Goal: Information Seeking & Learning: Learn about a topic

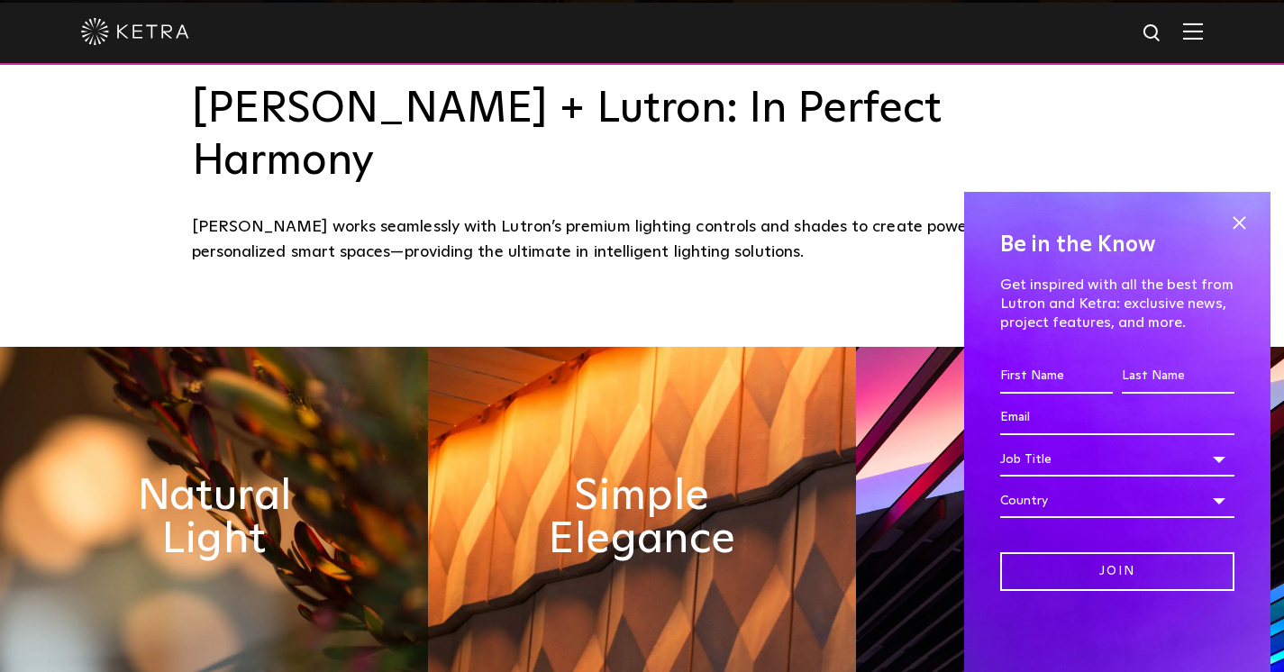
scroll to position [941, 0]
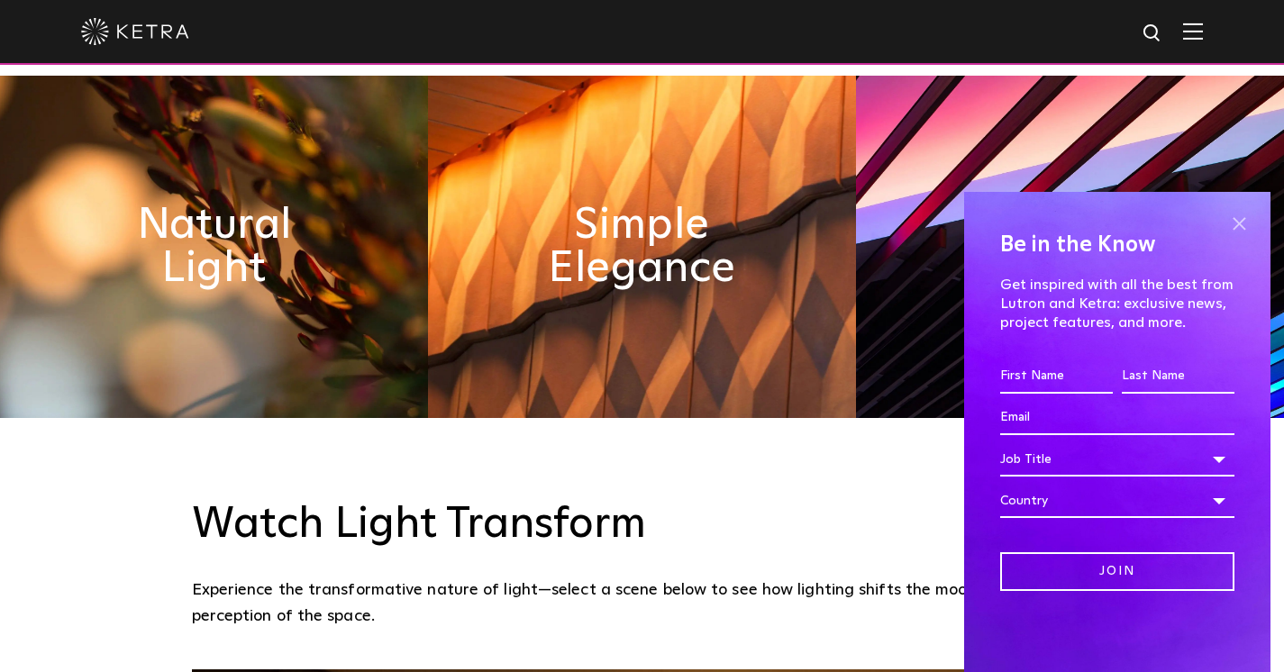
click at [1242, 221] on span at bounding box center [1239, 223] width 27 height 27
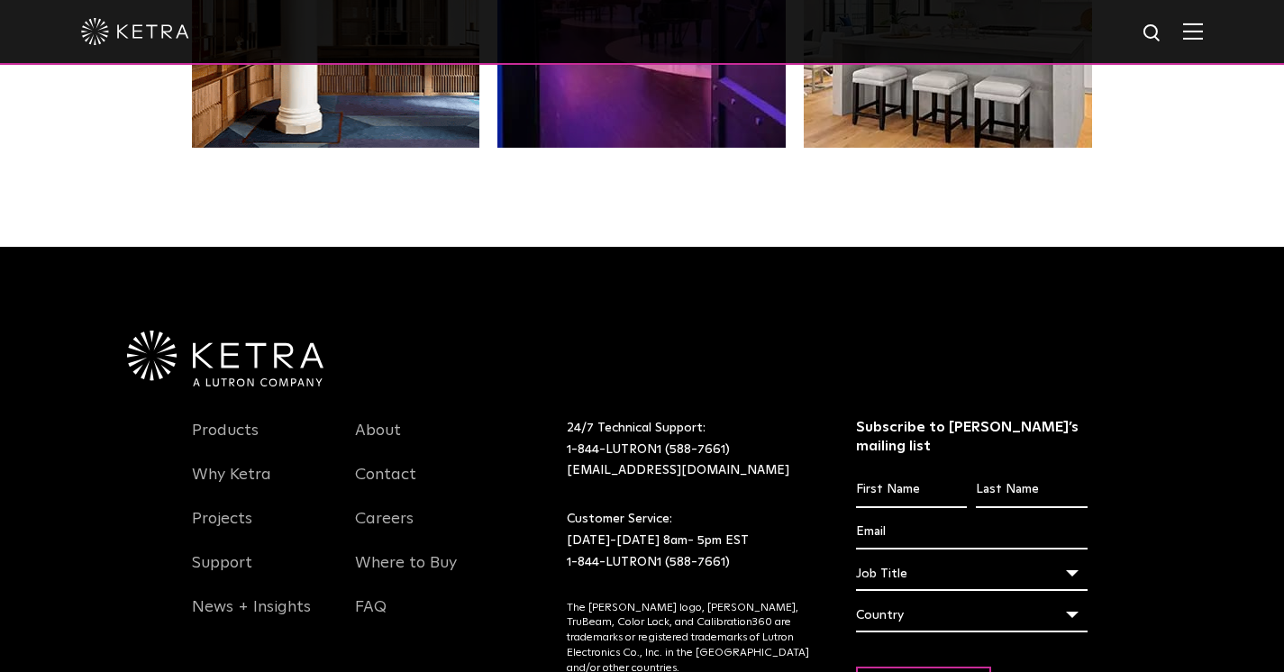
scroll to position [3733, 0]
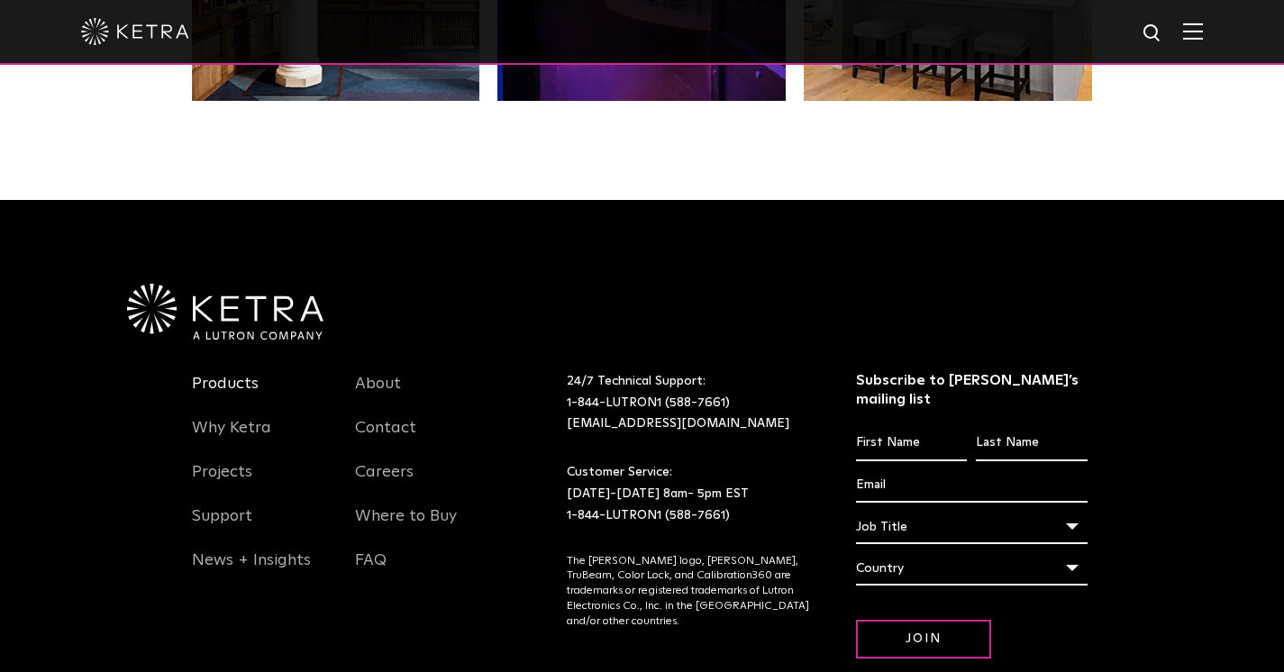
click at [237, 374] on link "Products" at bounding box center [225, 394] width 67 height 41
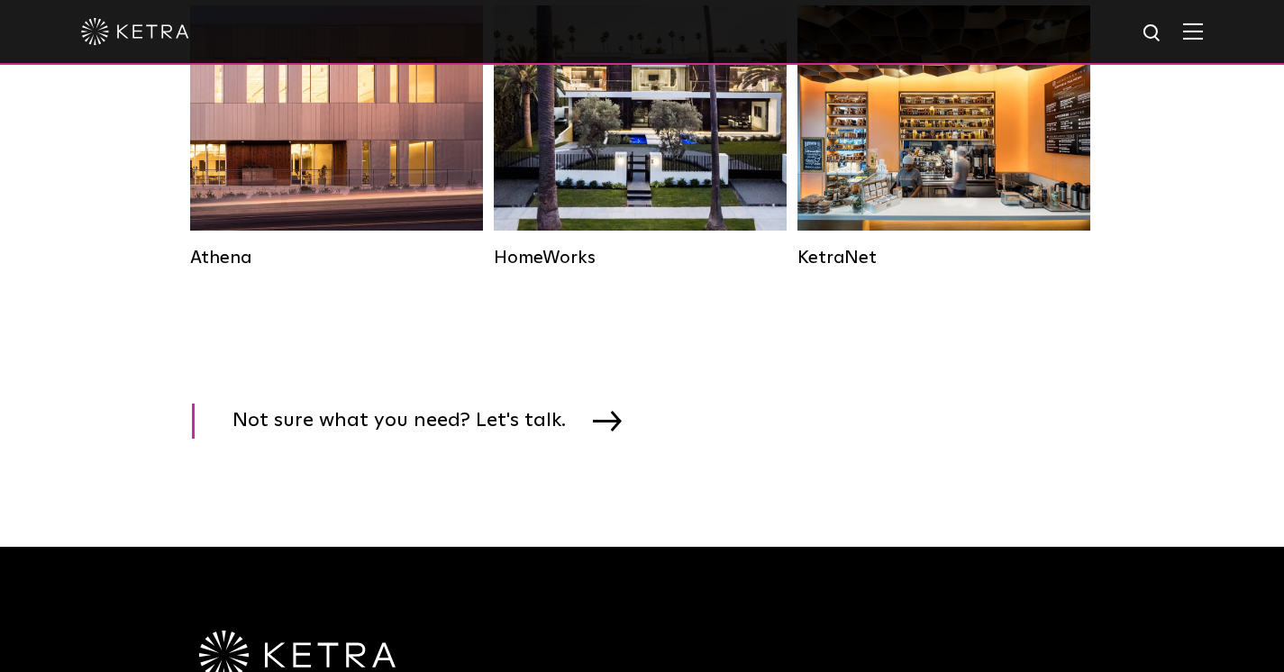
scroll to position [2793, 0]
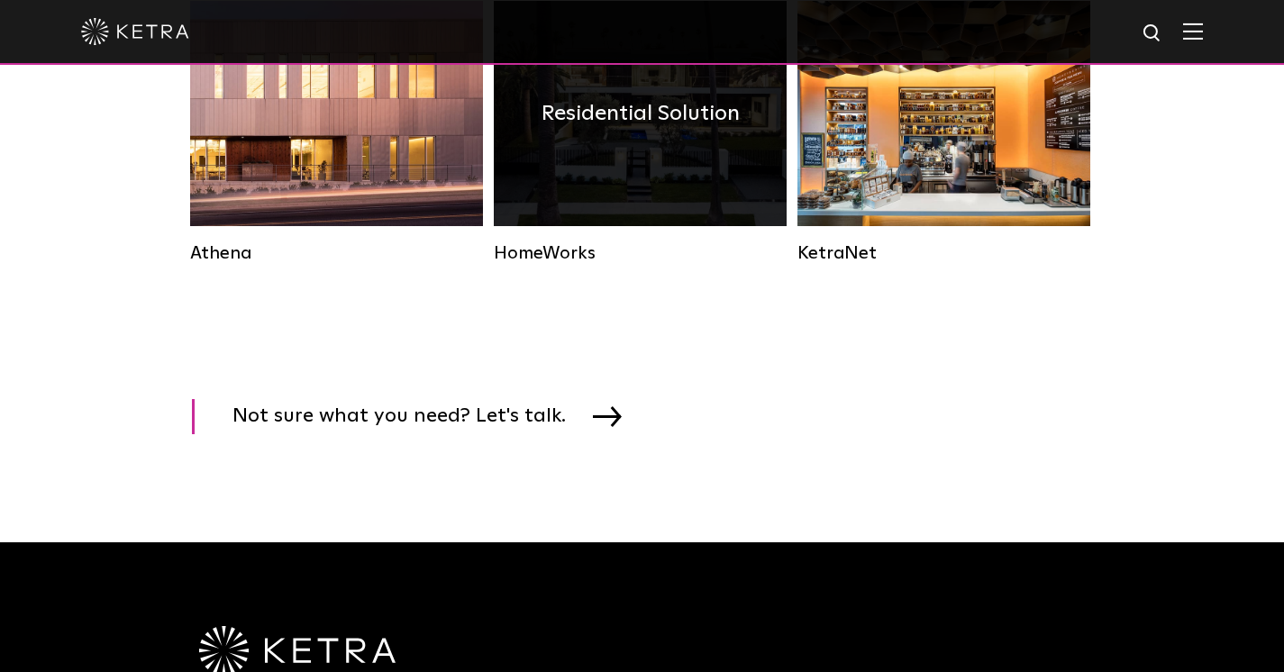
click at [588, 217] on div "Residential Solution" at bounding box center [640, 113] width 293 height 225
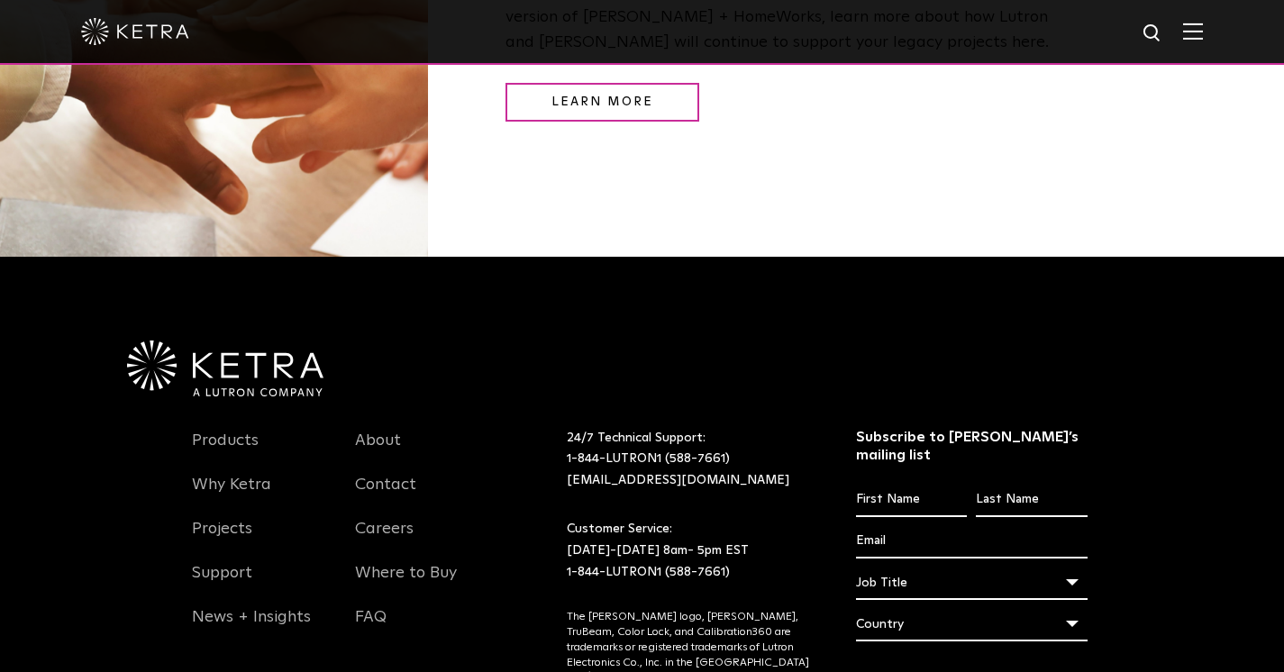
scroll to position [2353, 0]
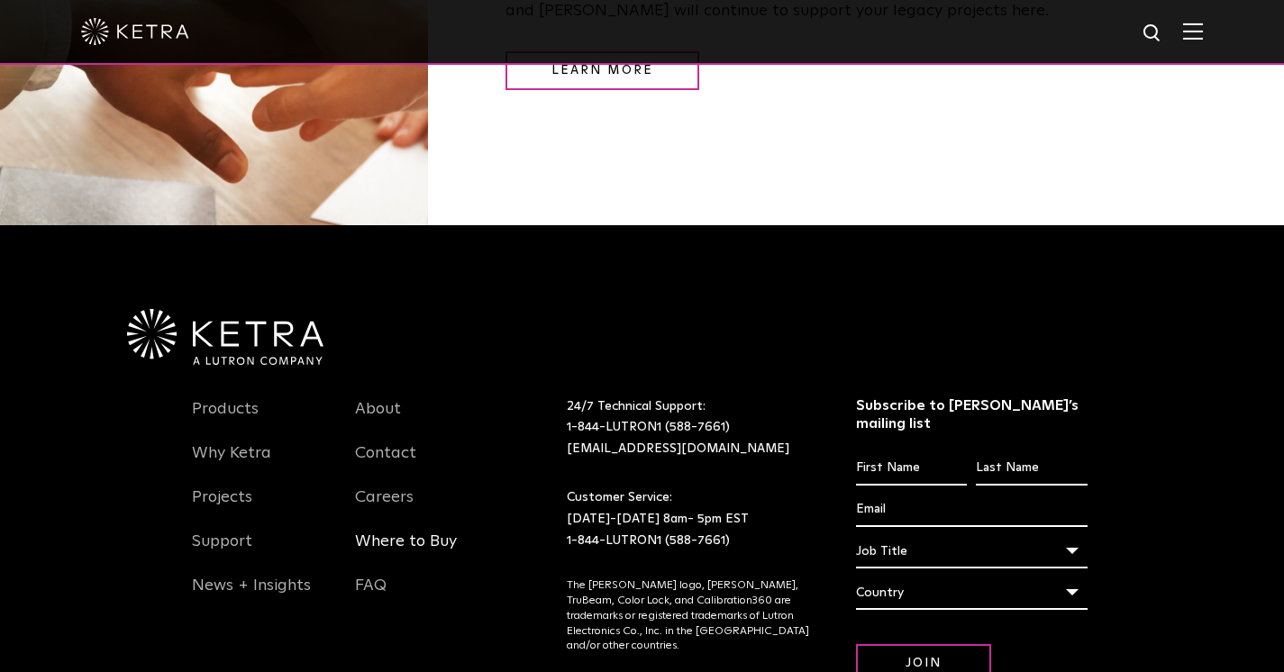
click at [378, 532] on link "Where to Buy" at bounding box center [406, 552] width 102 height 41
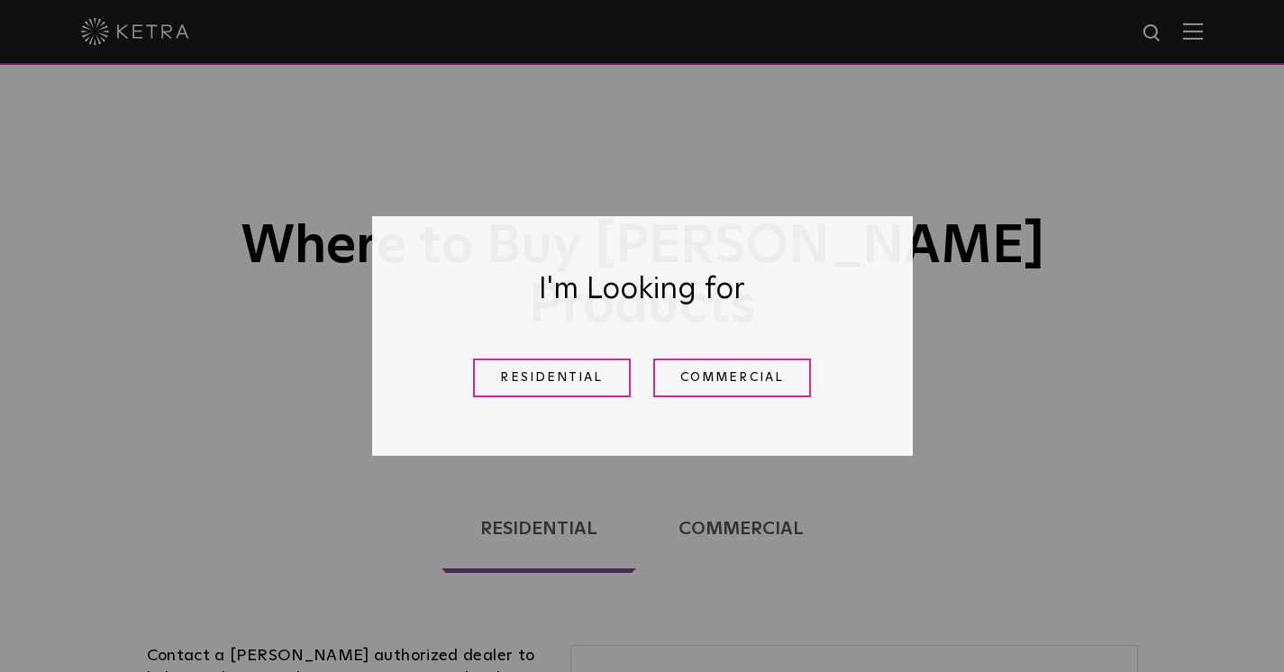
click at [597, 388] on link "Residential" at bounding box center [552, 378] width 158 height 39
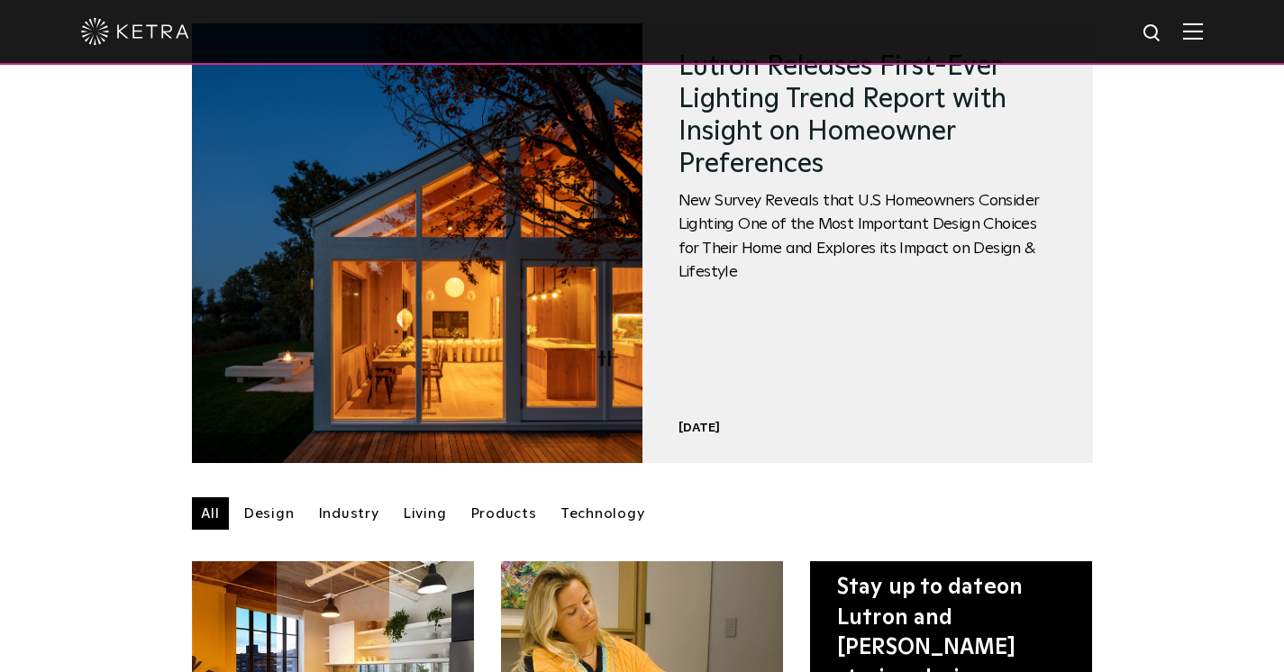
scroll to position [351, 0]
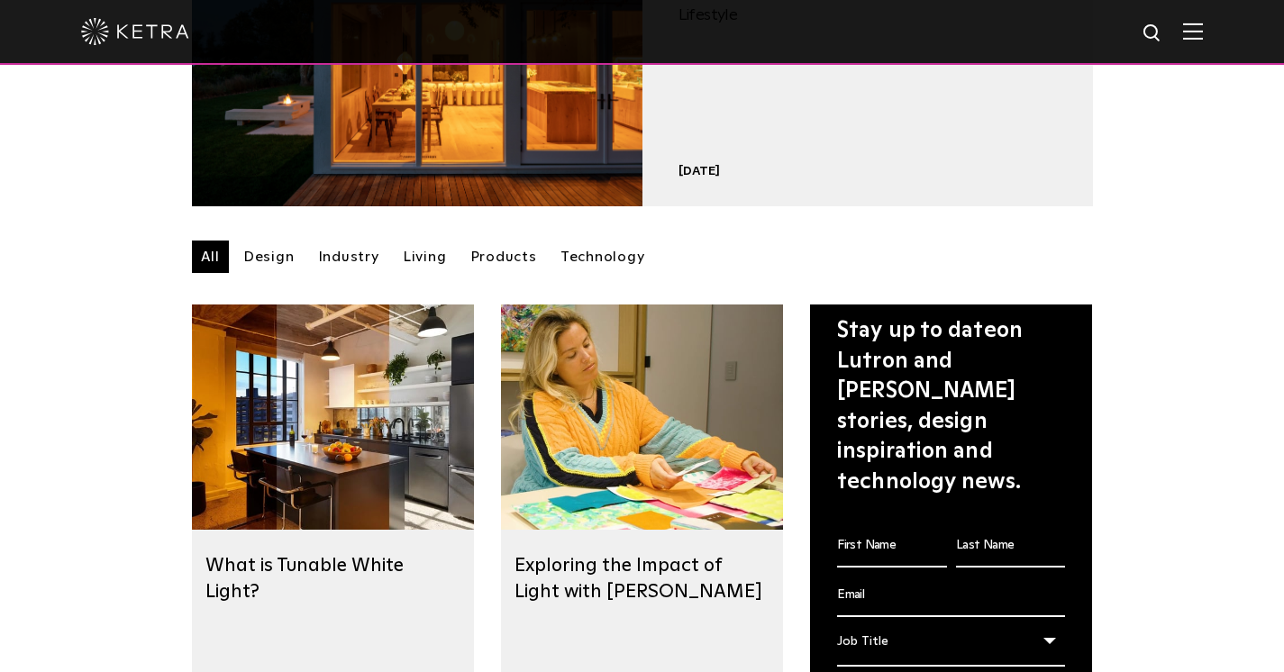
click at [423, 256] on link "Living" at bounding box center [425, 257] width 62 height 32
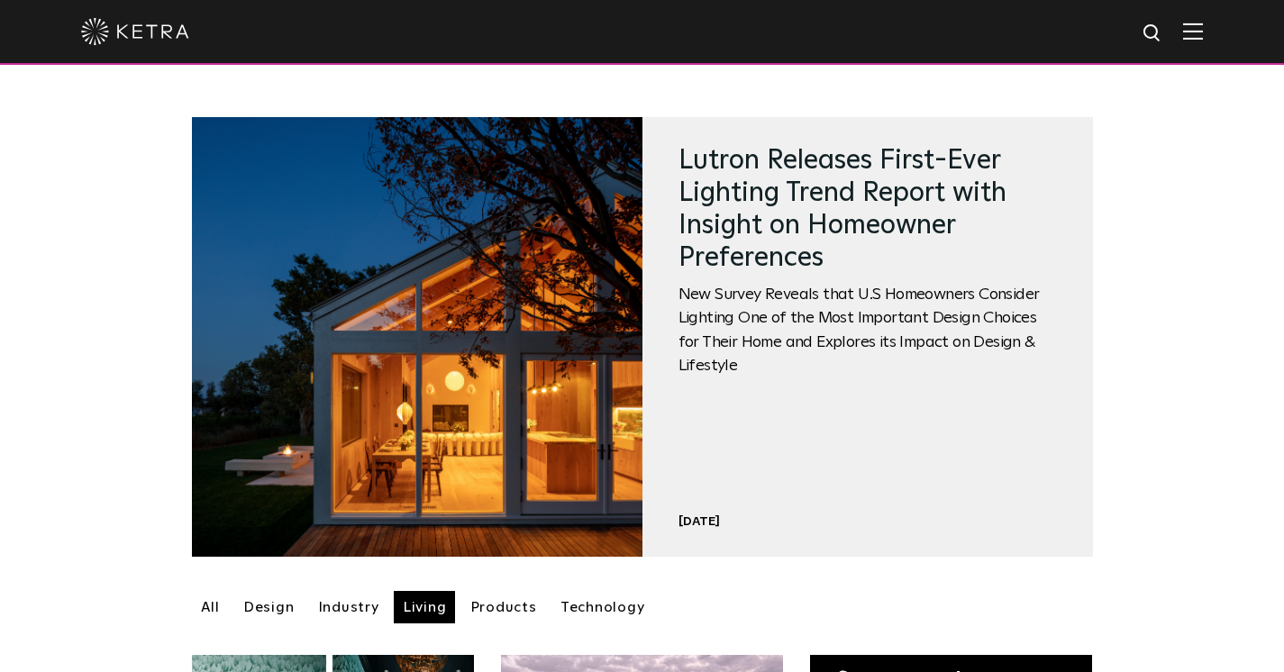
click at [1201, 24] on img at bounding box center [1193, 31] width 20 height 17
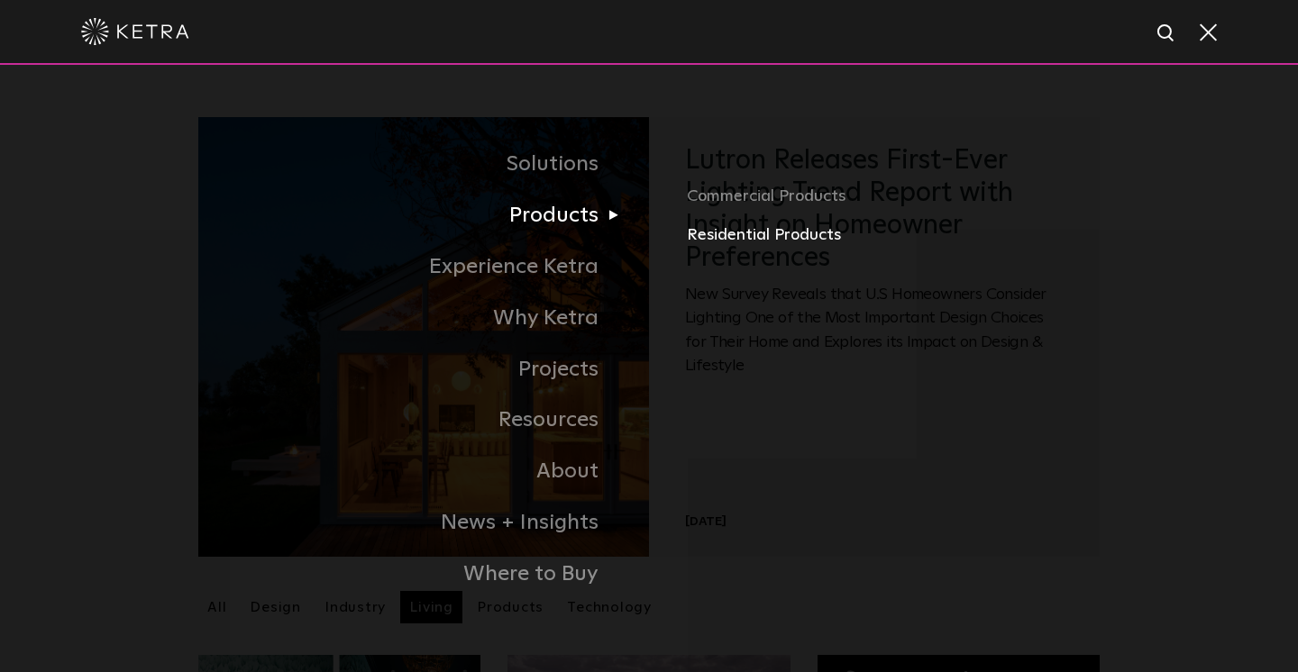
click at [696, 233] on link "Residential Products" at bounding box center [970, 236] width 566 height 26
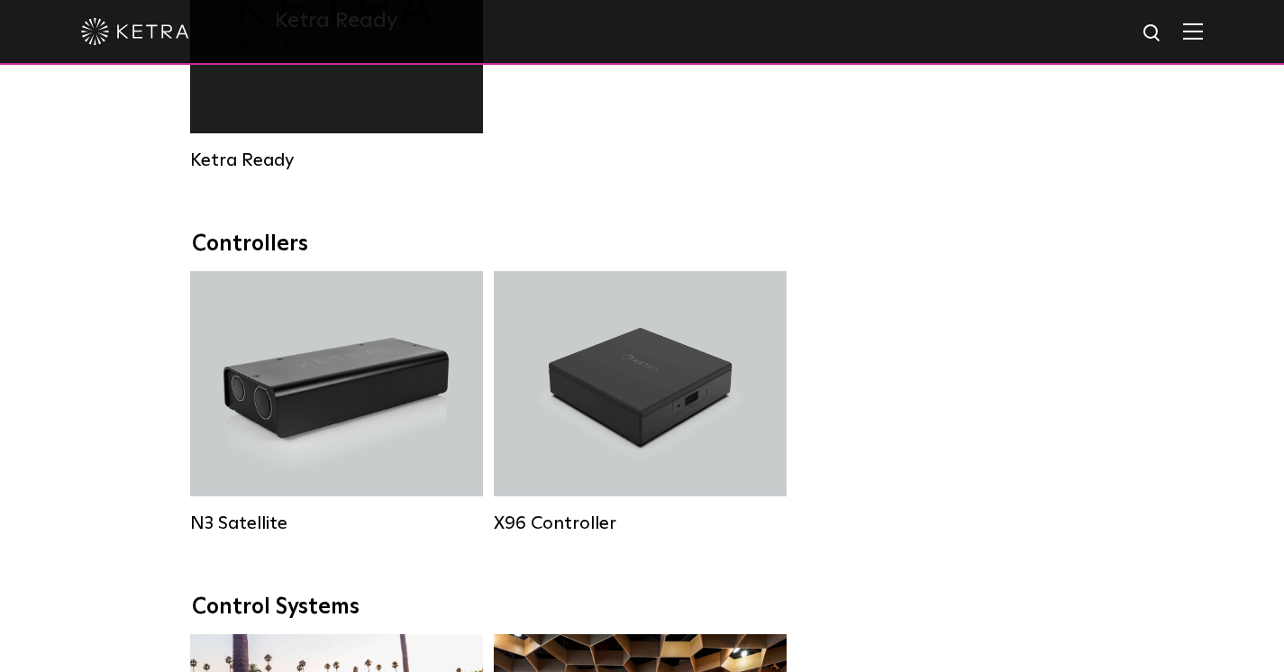
scroll to position [1867, 0]
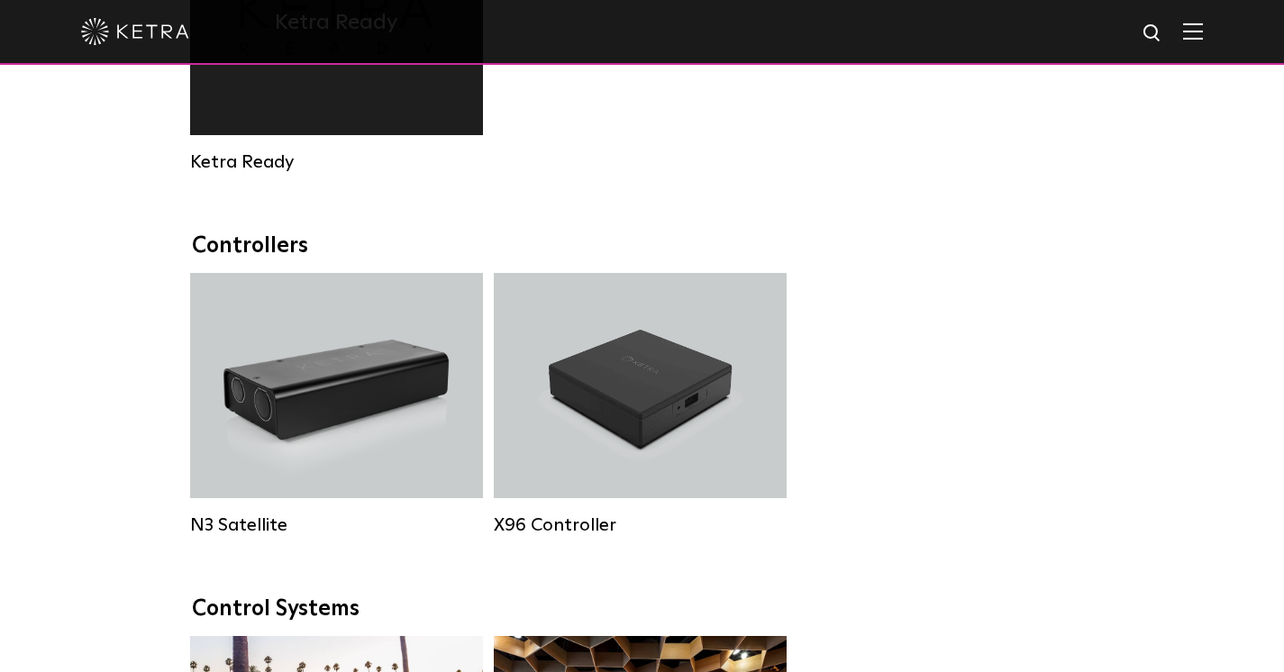
click at [414, 132] on div "Ketra Ready" at bounding box center [336, 22] width 293 height 225
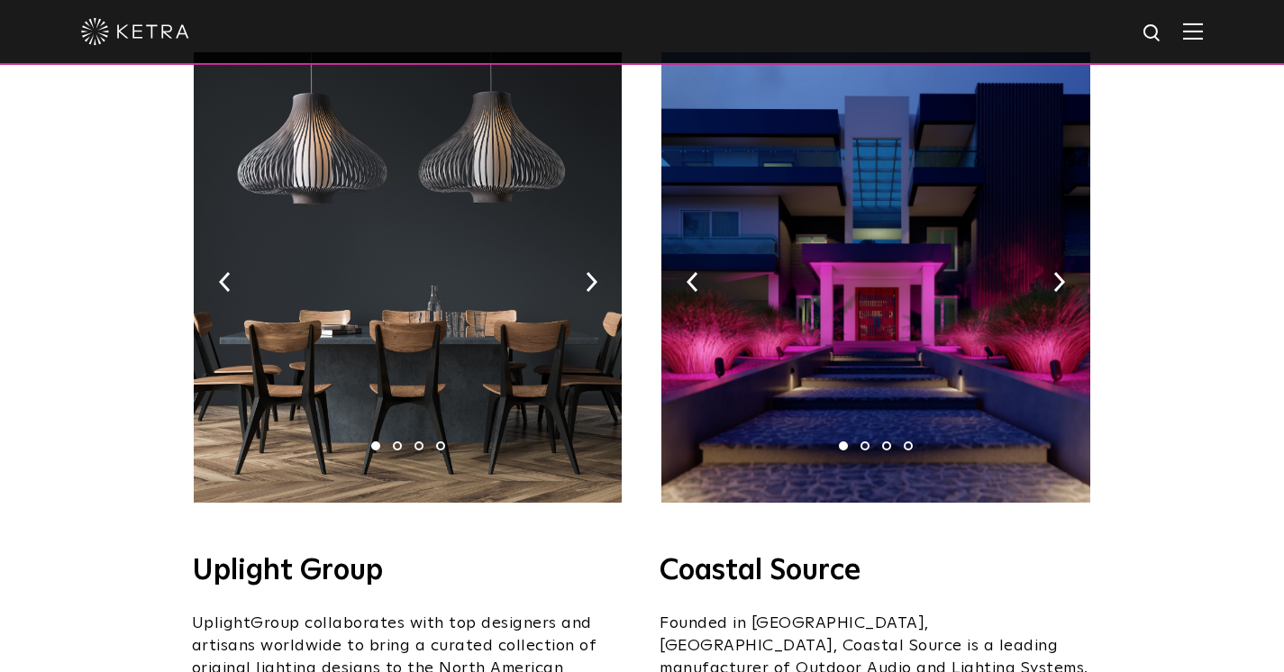
scroll to position [332, 0]
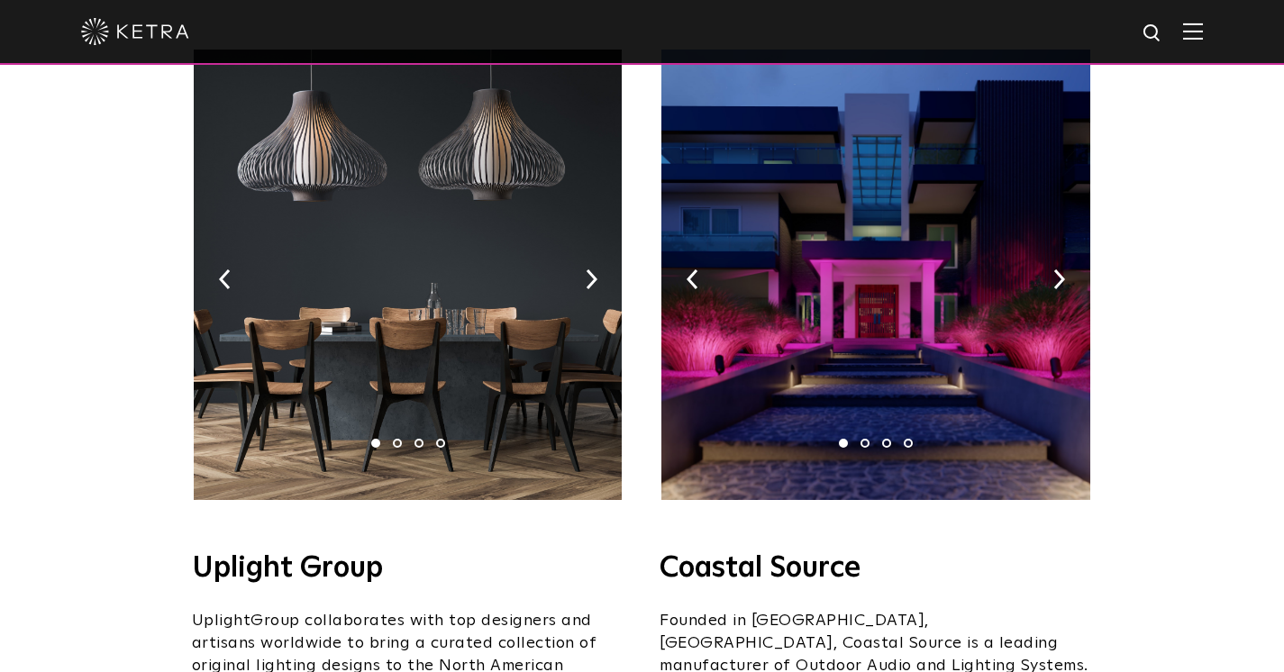
click at [395, 422] on img at bounding box center [408, 275] width 428 height 451
click at [397, 439] on li "2" at bounding box center [397, 443] width 9 height 9
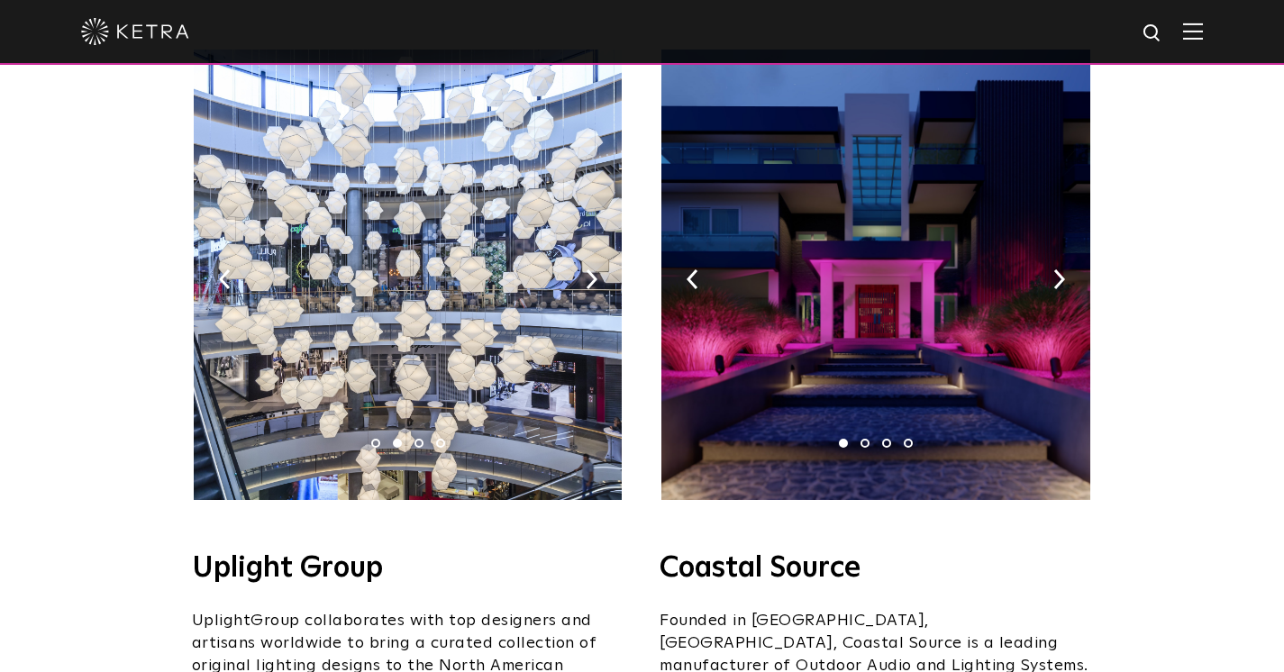
click at [418, 439] on li "3" at bounding box center [419, 443] width 9 height 9
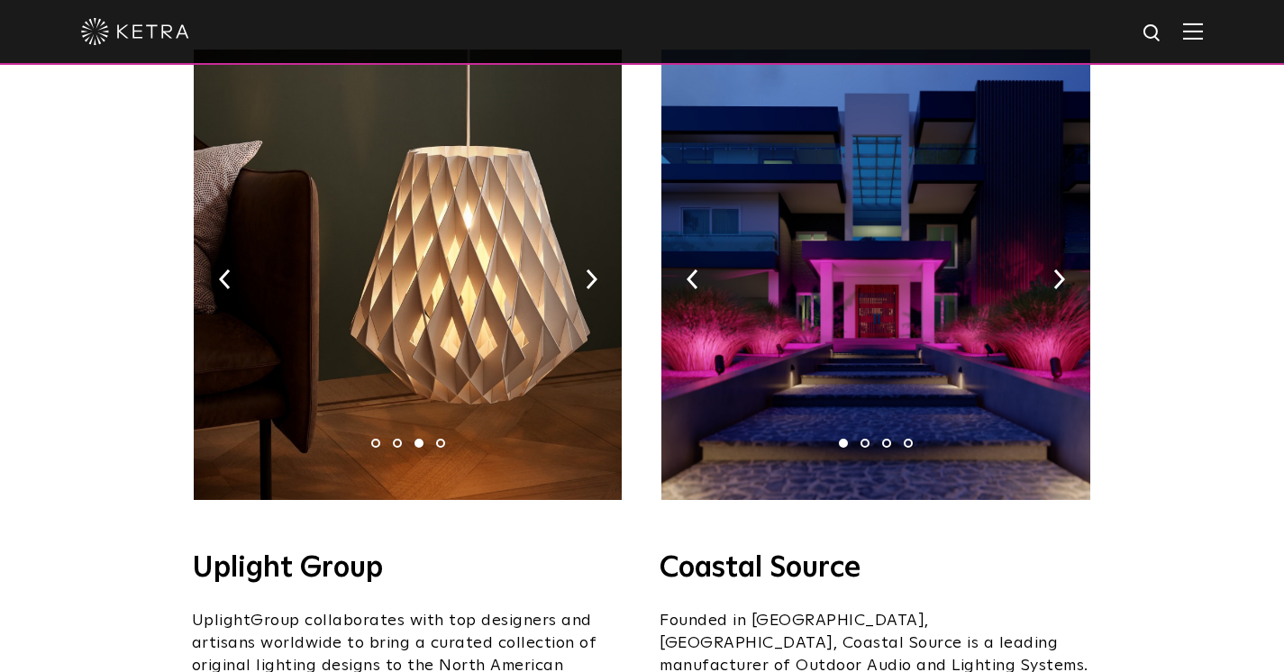
click at [440, 439] on li "4" at bounding box center [440, 443] width 9 height 9
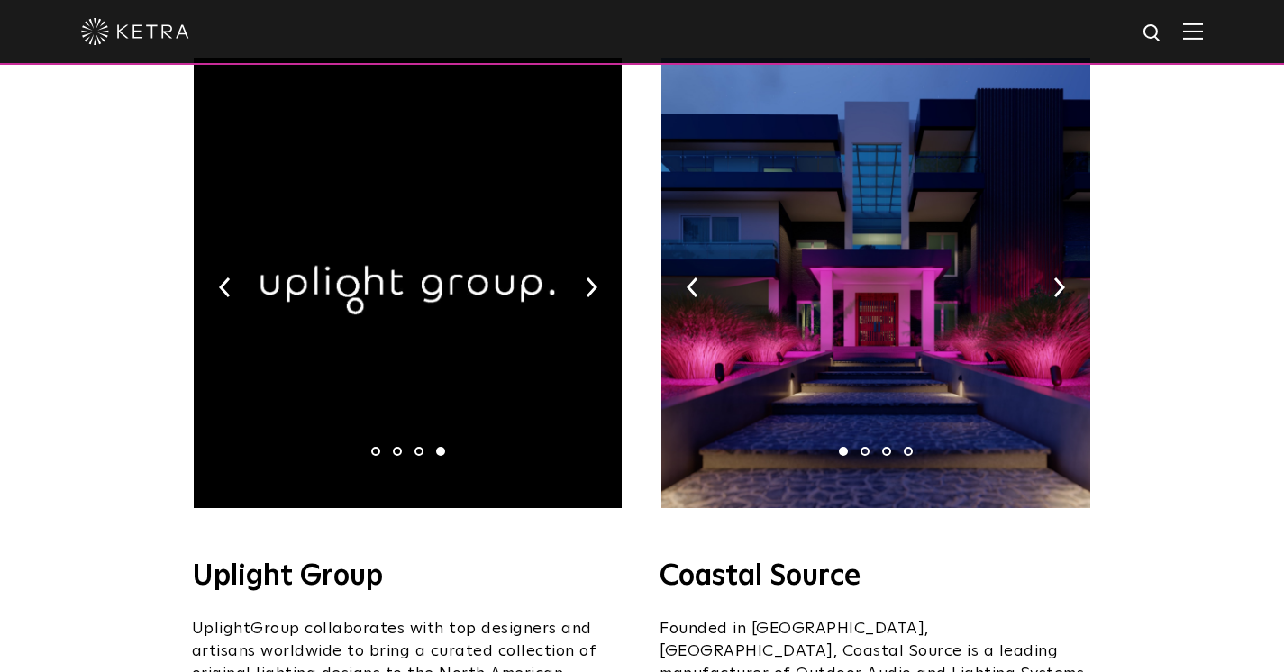
scroll to position [303, 0]
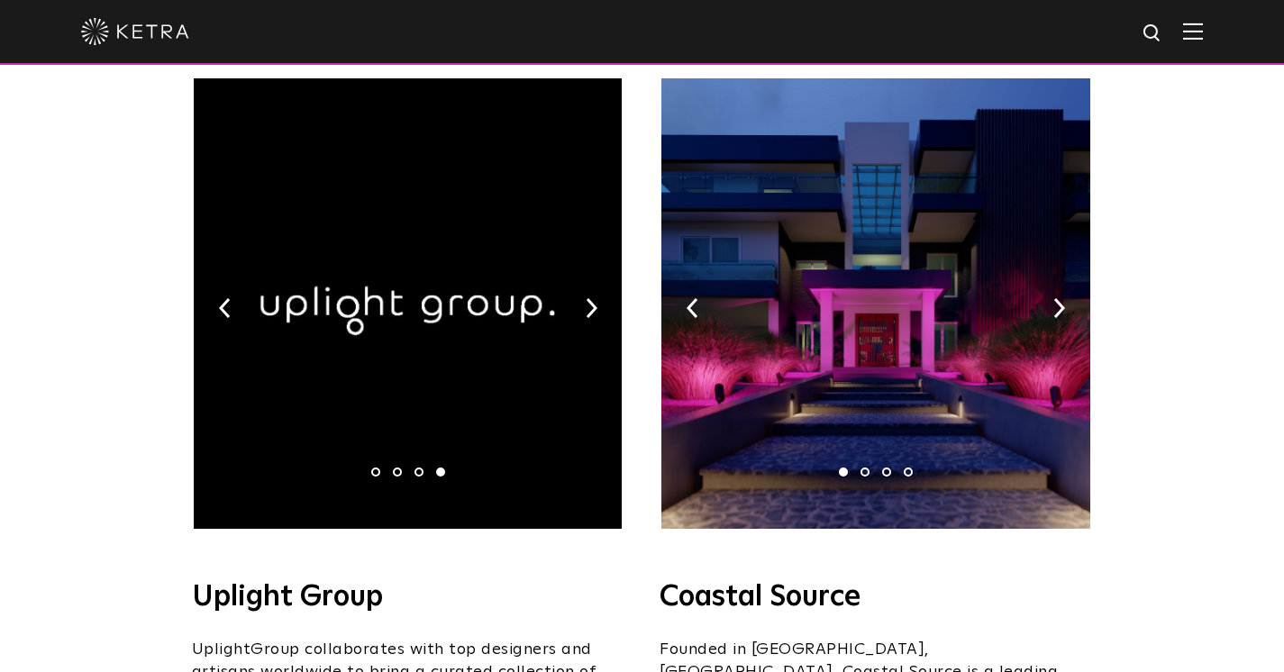
click at [864, 468] on li "2" at bounding box center [865, 472] width 9 height 9
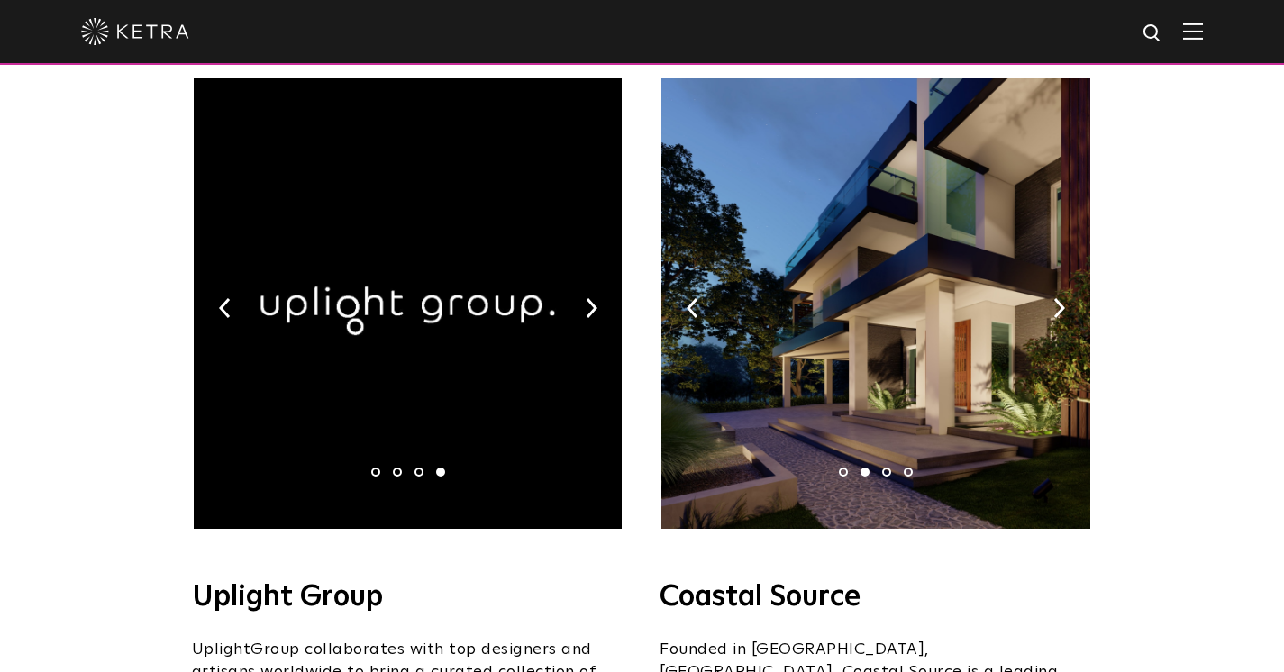
click at [889, 468] on li "3" at bounding box center [886, 472] width 9 height 9
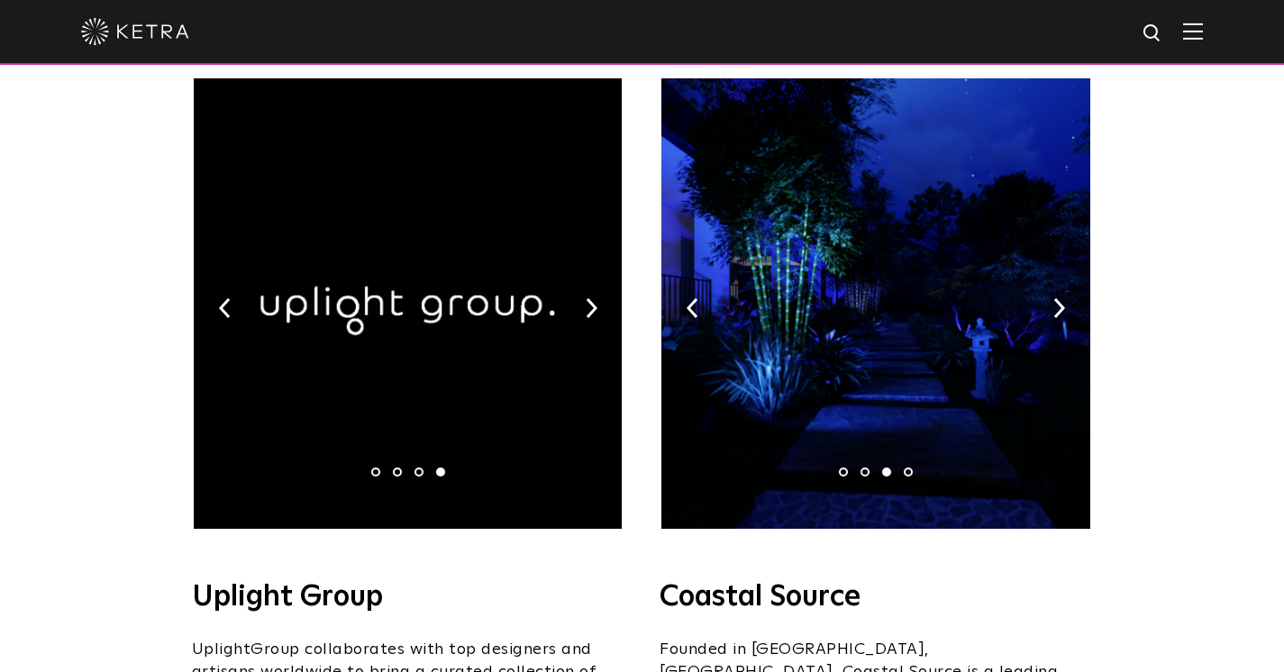
click at [907, 468] on li "4" at bounding box center [908, 472] width 9 height 9
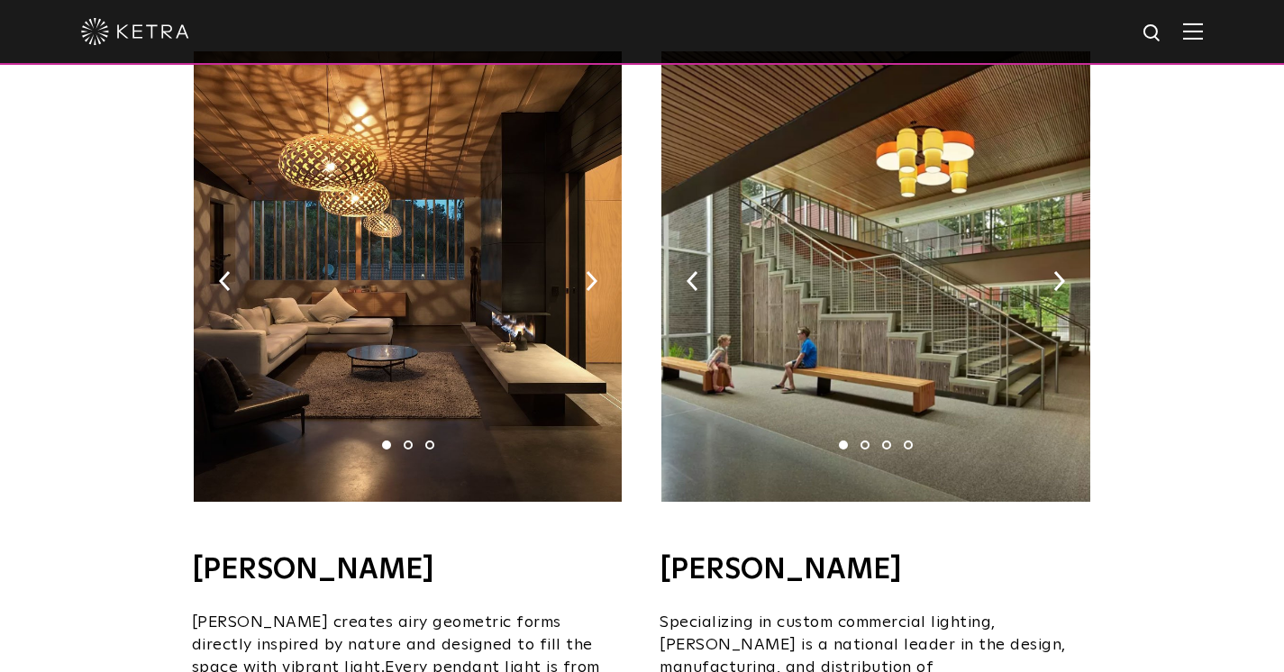
scroll to position [1194, 0]
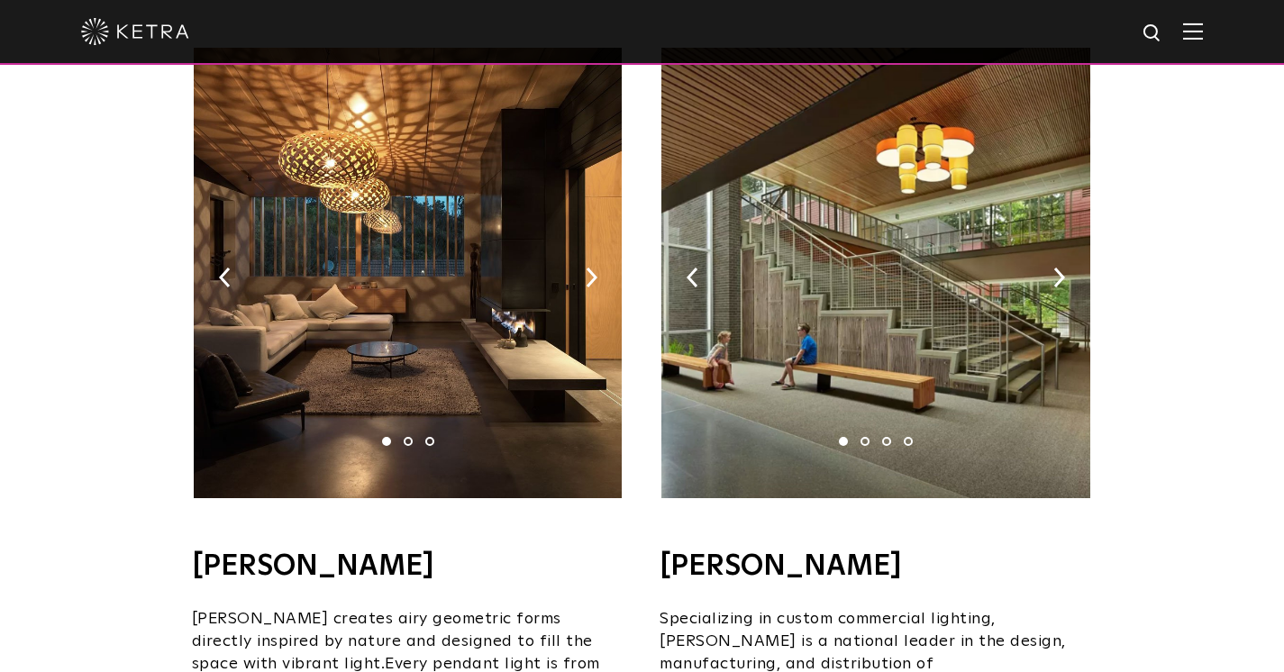
click at [864, 437] on li "2" at bounding box center [865, 441] width 9 height 9
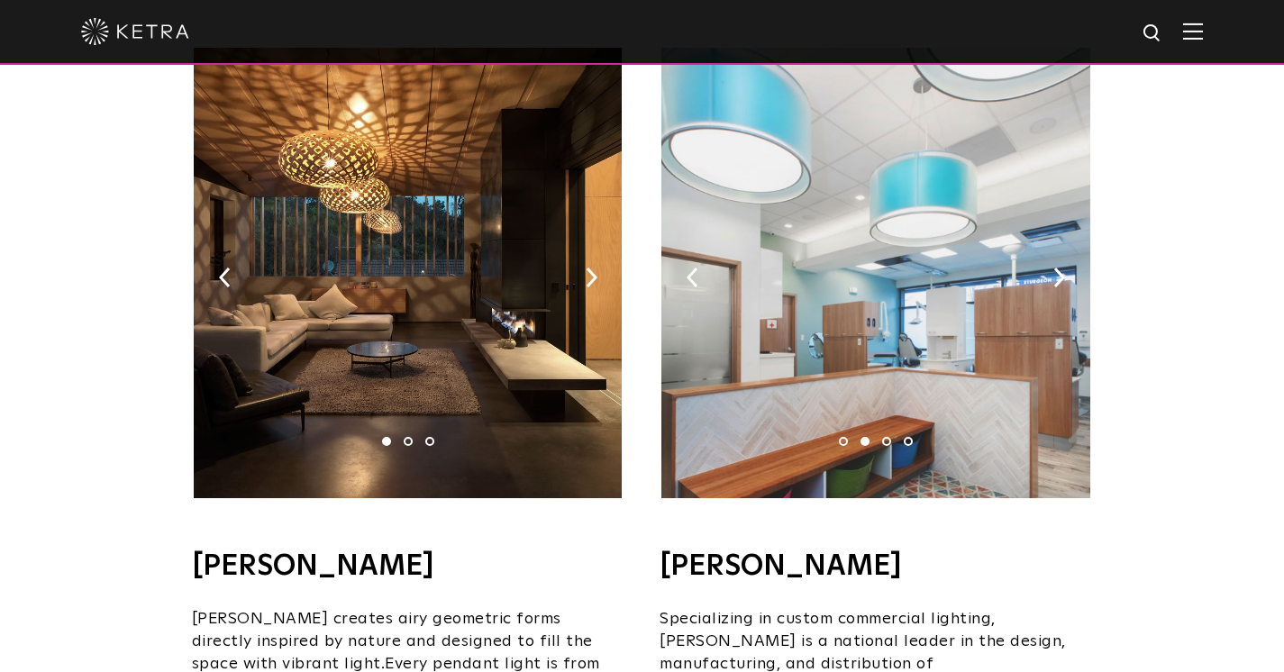
click at [887, 437] on li "3" at bounding box center [886, 441] width 9 height 9
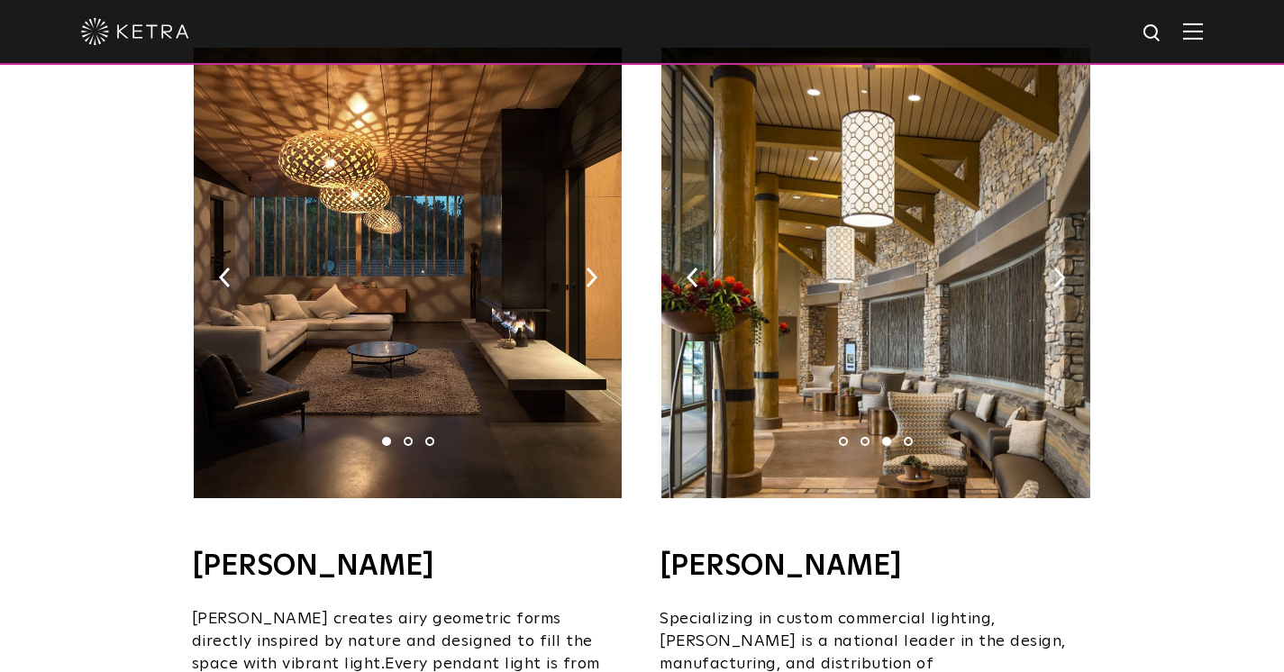
click at [909, 437] on li "4" at bounding box center [908, 441] width 9 height 9
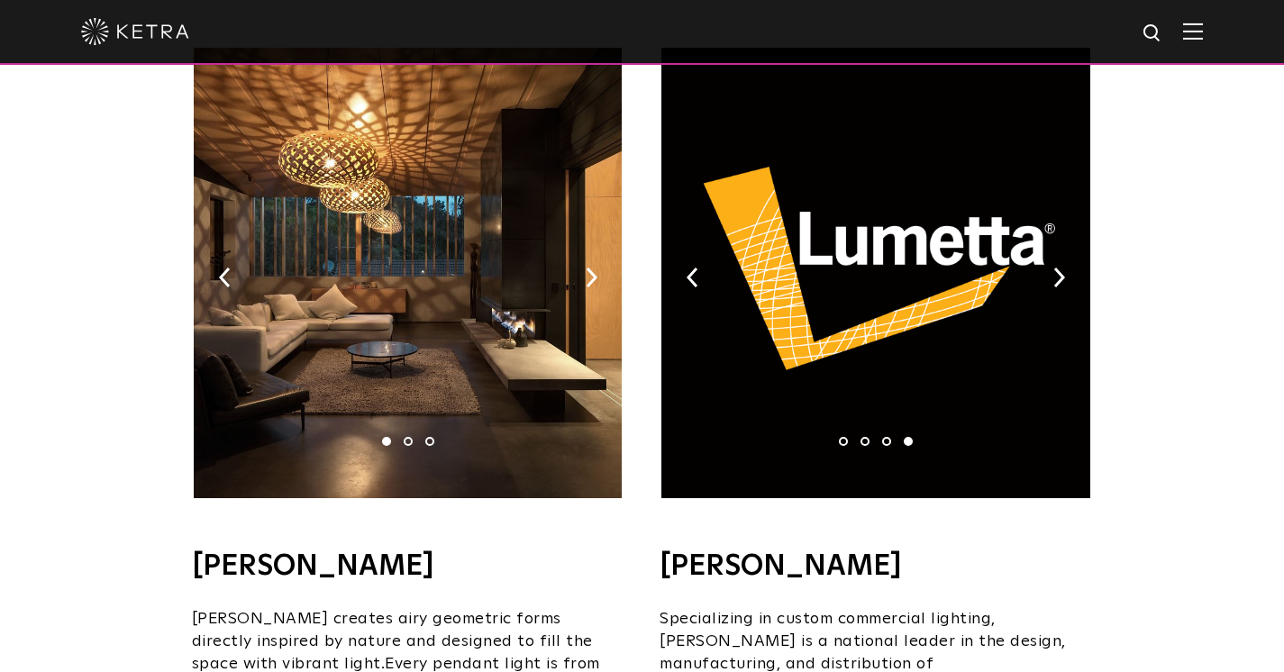
click at [406, 437] on li "2" at bounding box center [408, 441] width 9 height 9
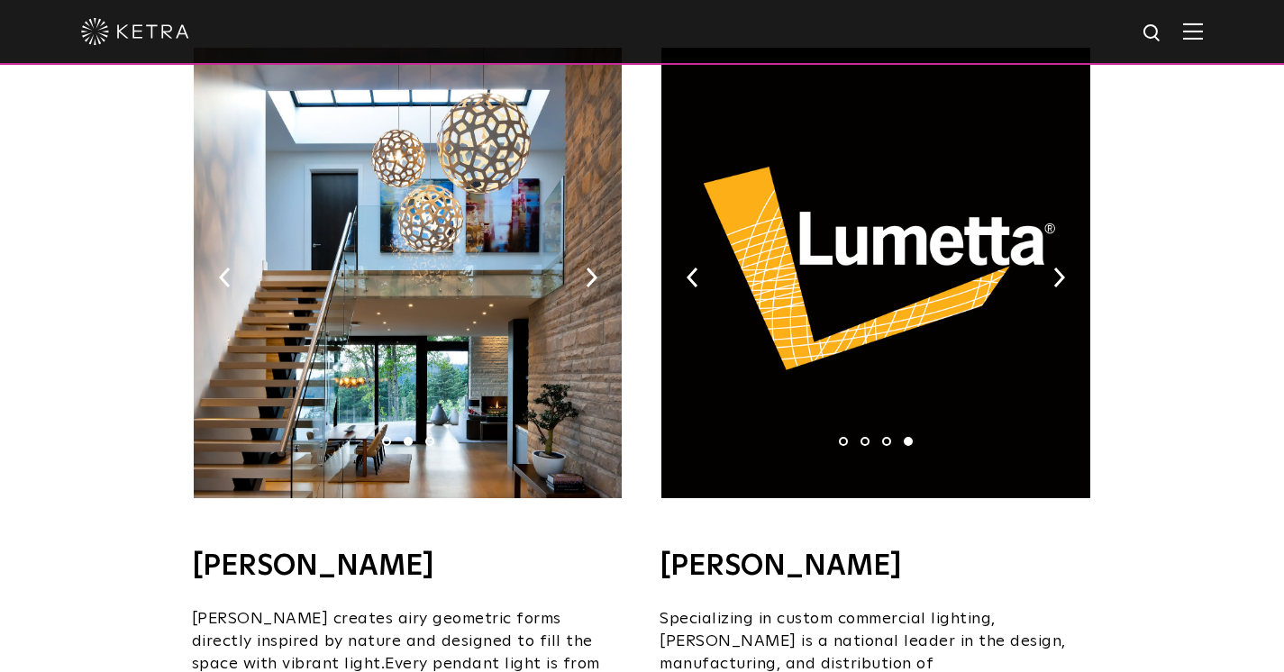
click at [426, 437] on li "3" at bounding box center [429, 441] width 9 height 9
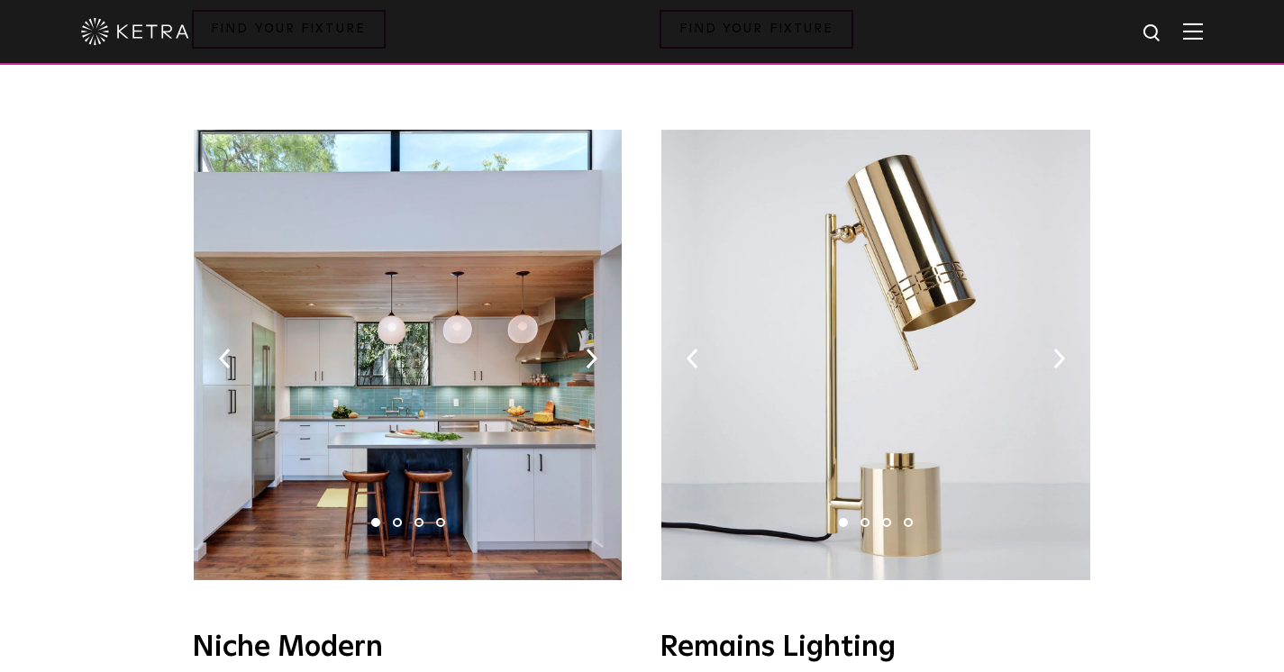
scroll to position [2015, 0]
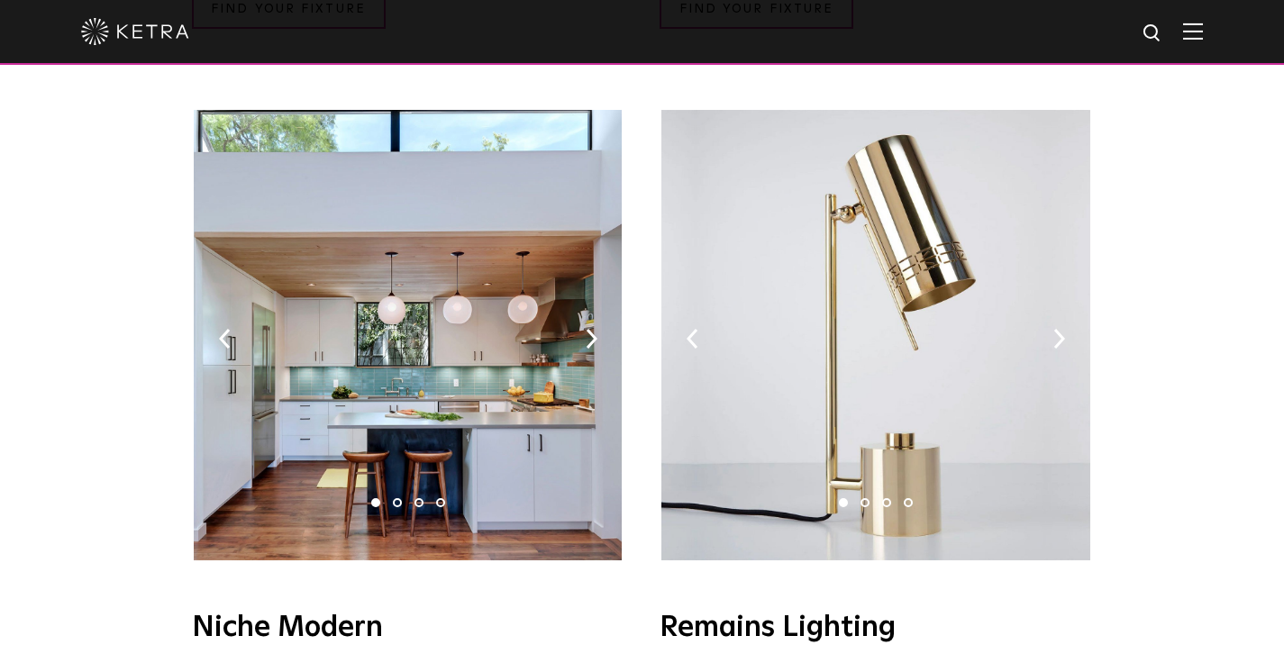
click at [394, 498] on li "2" at bounding box center [397, 502] width 9 height 9
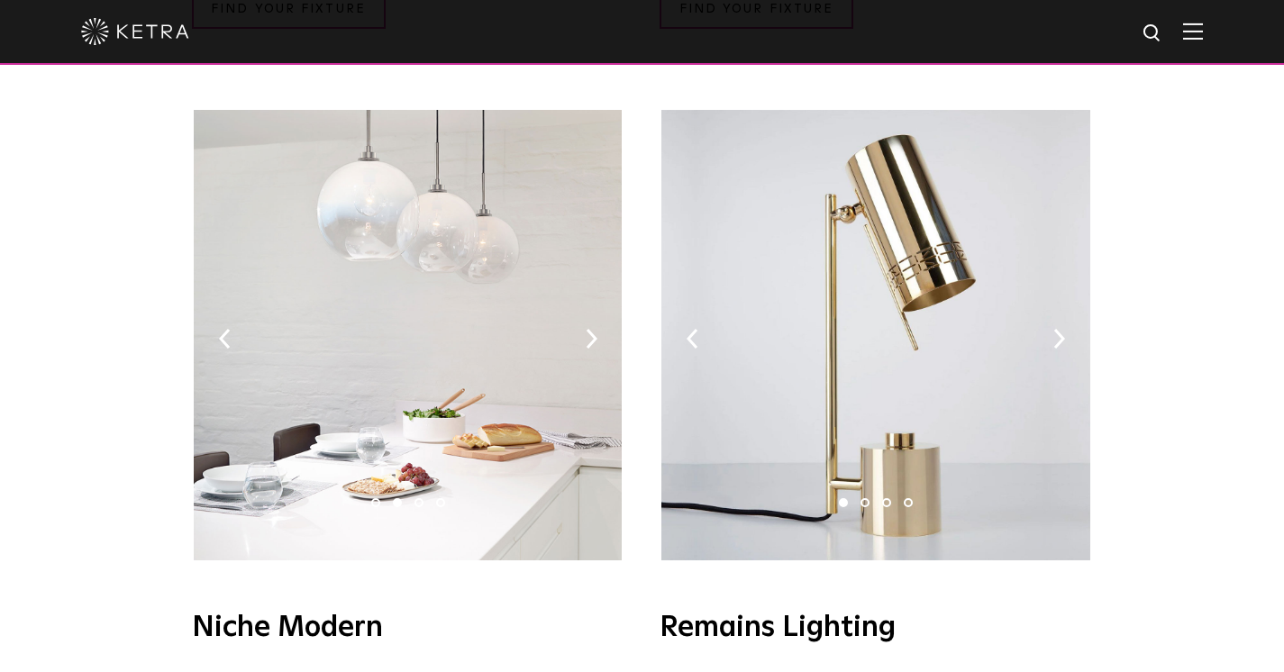
click at [418, 498] on li "3" at bounding box center [419, 502] width 9 height 9
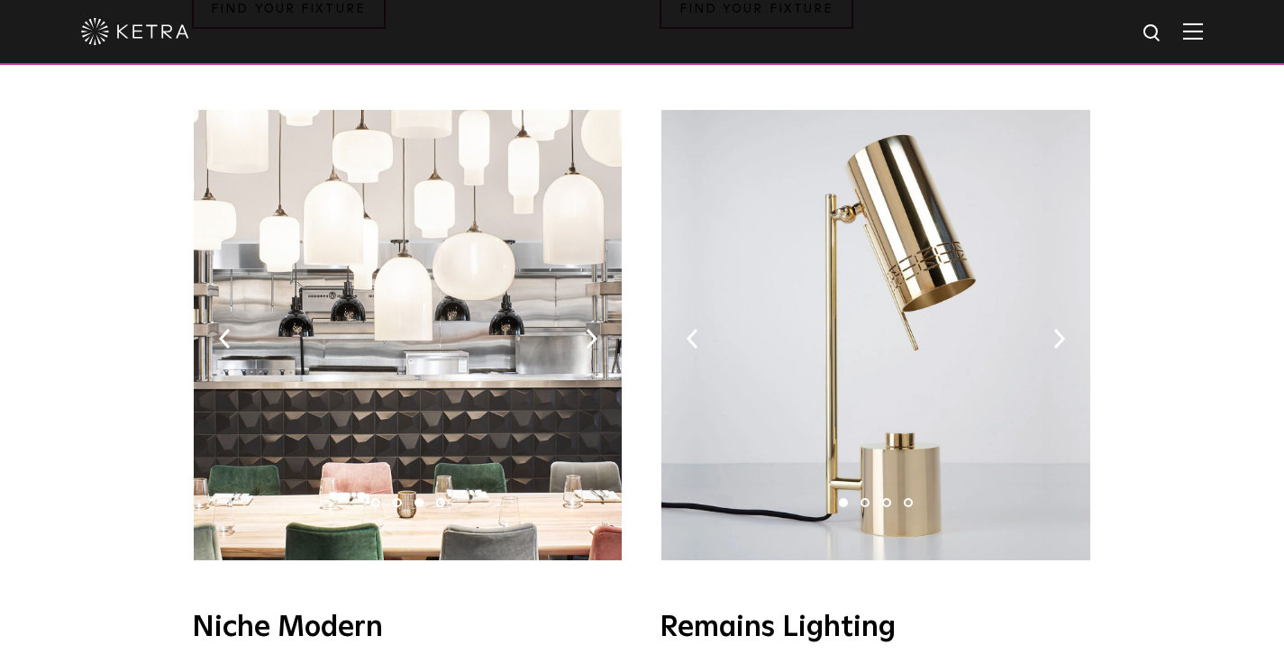
click at [442, 498] on li "4" at bounding box center [440, 502] width 9 height 9
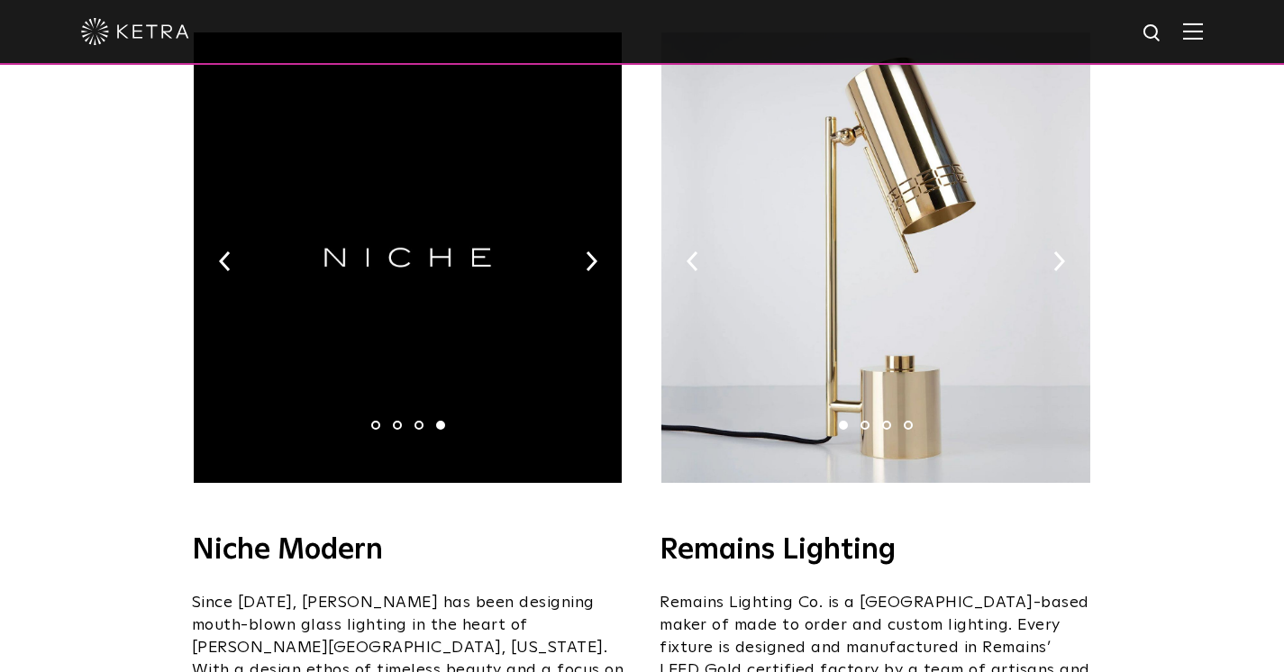
scroll to position [1982, 0]
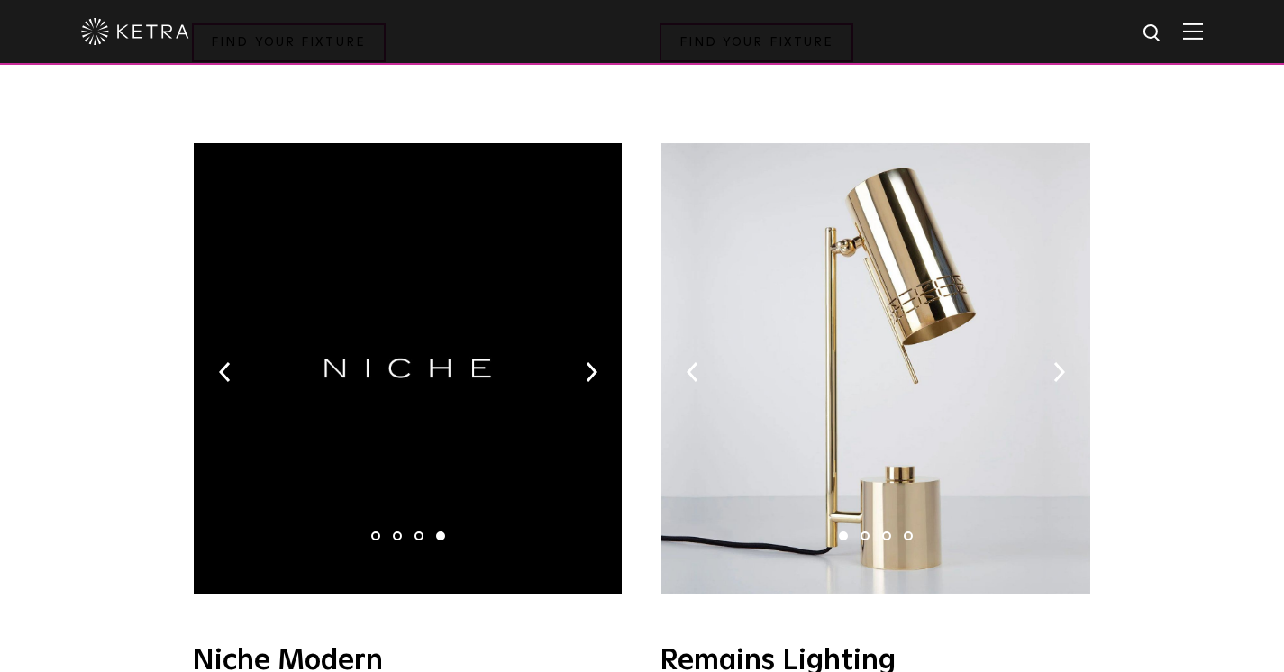
click at [863, 532] on li "2" at bounding box center [865, 536] width 9 height 9
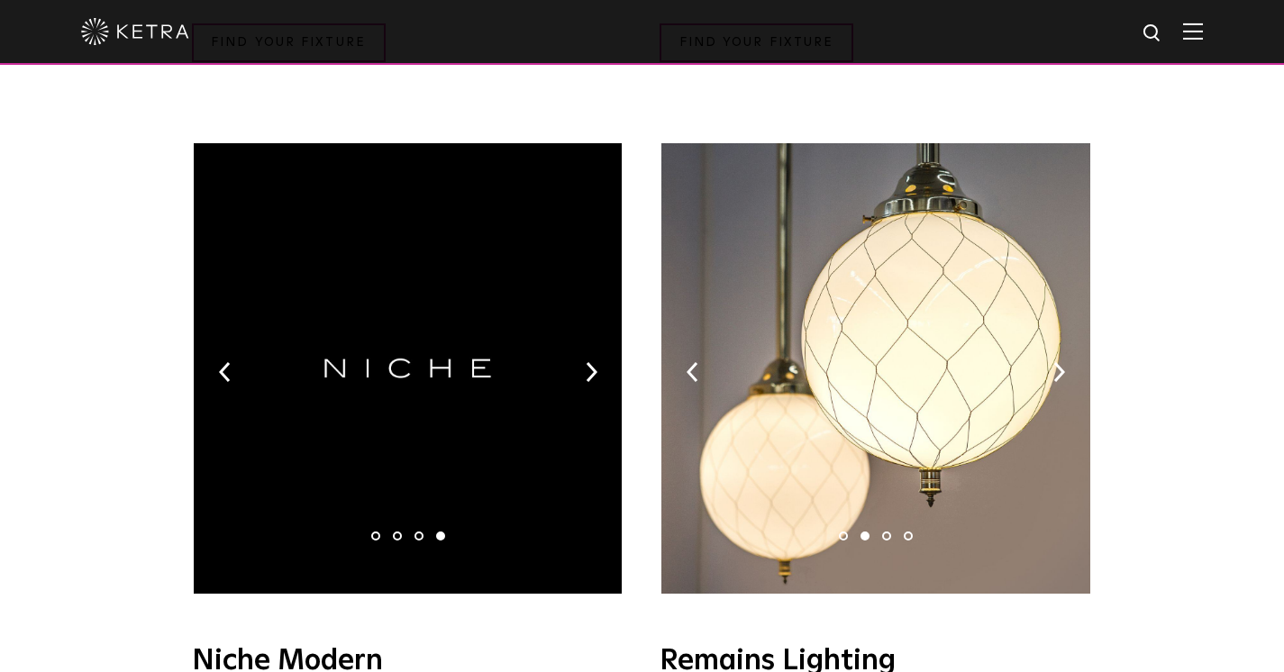
click at [888, 532] on li "3" at bounding box center [886, 536] width 9 height 9
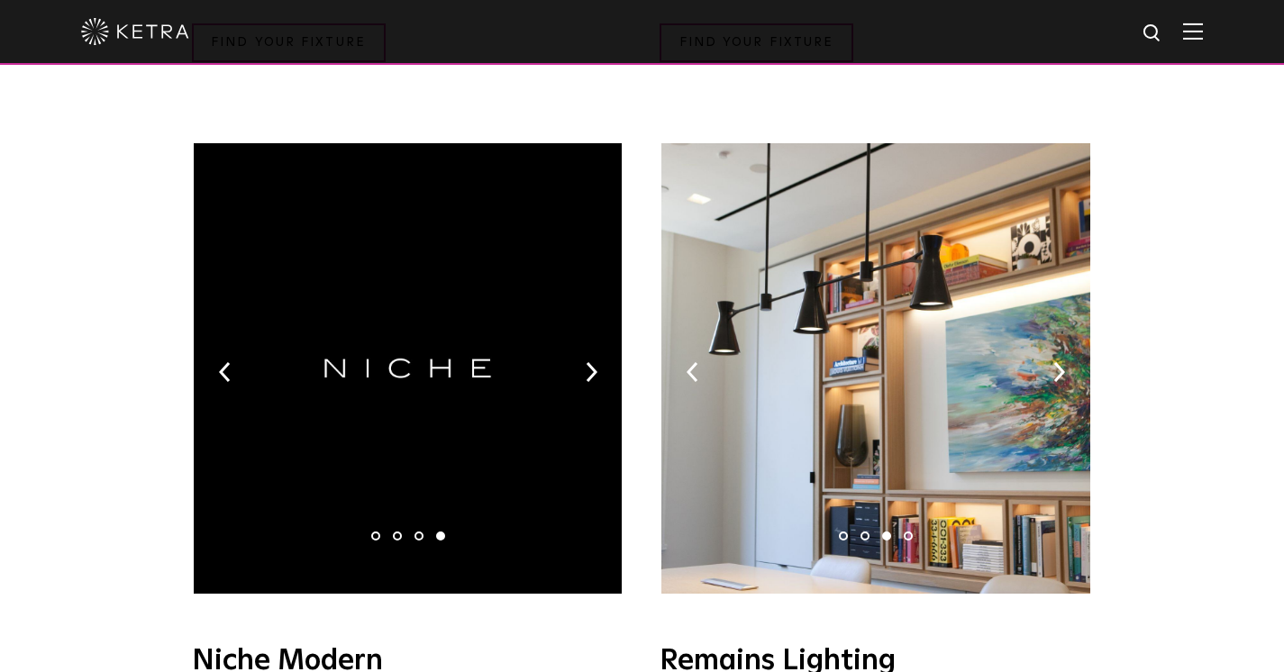
click at [908, 532] on li "4" at bounding box center [908, 536] width 9 height 9
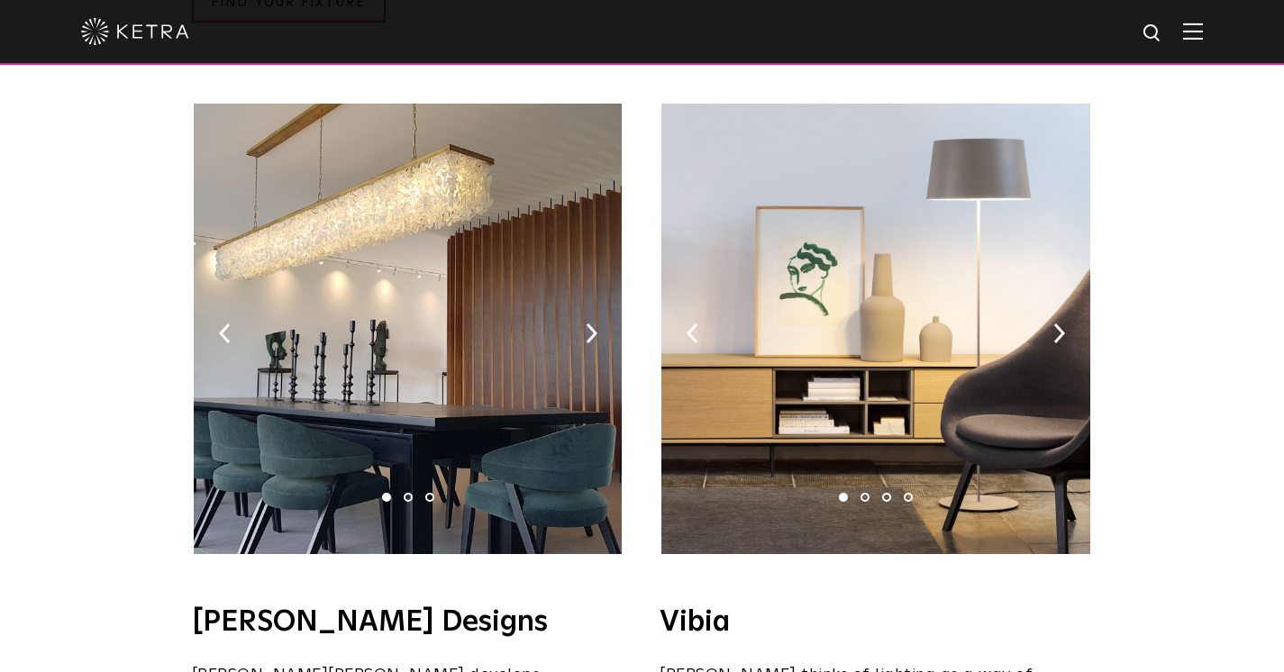
scroll to position [2896, 0]
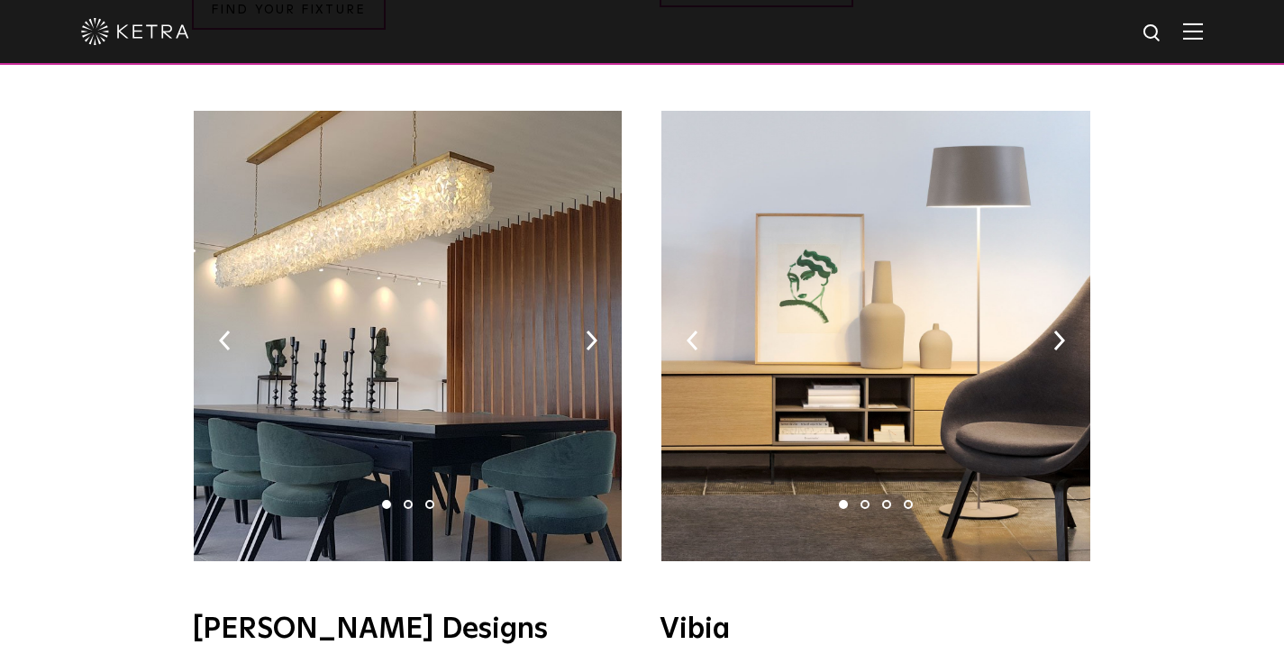
click at [409, 500] on li "2" at bounding box center [408, 504] width 9 height 9
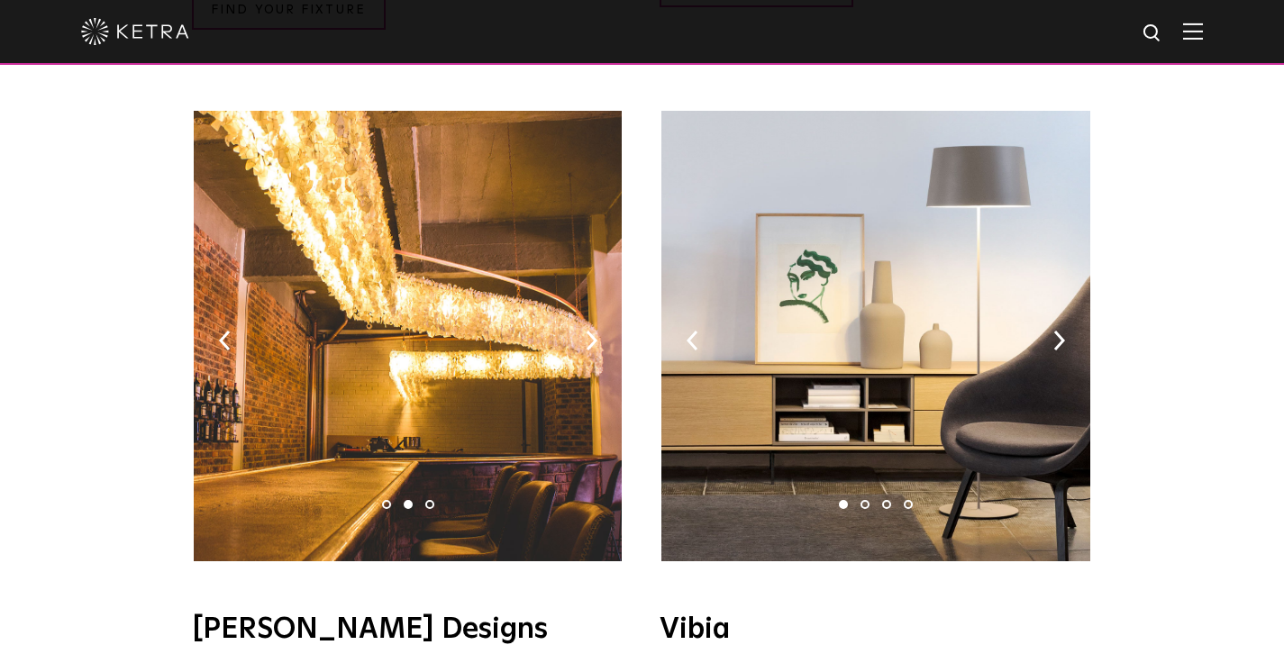
click at [431, 500] on li "3" at bounding box center [429, 504] width 9 height 9
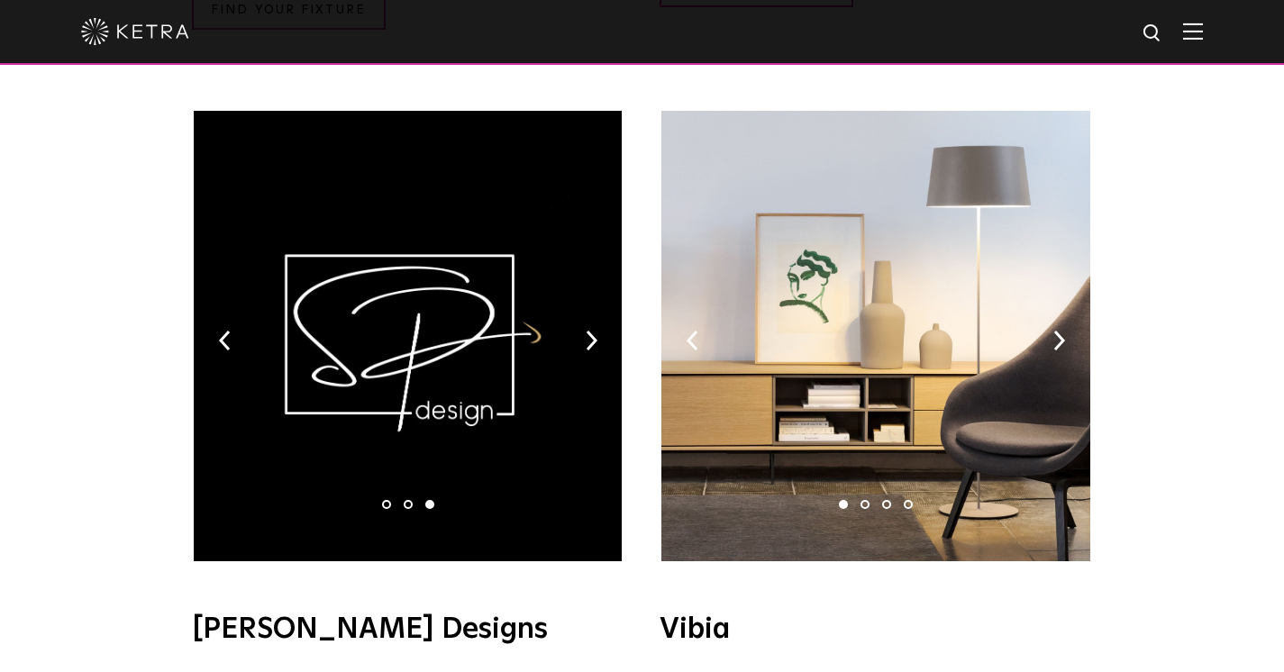
click at [868, 500] on li "2" at bounding box center [865, 504] width 9 height 9
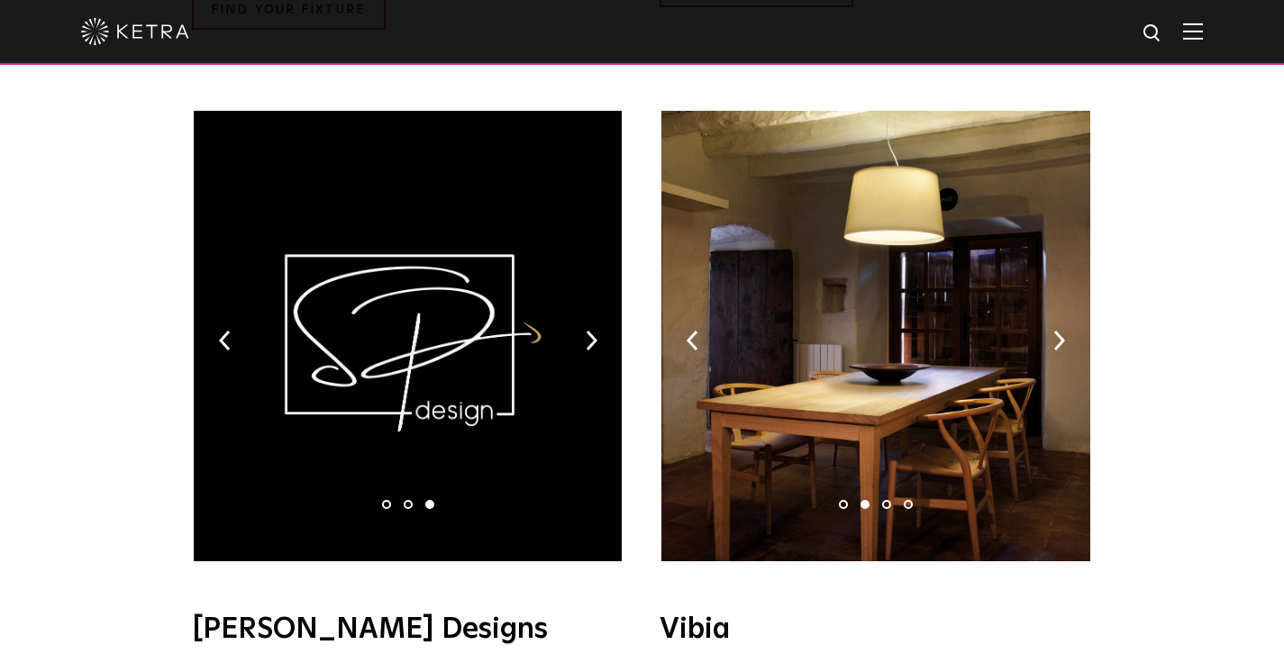
click at [888, 500] on li "3" at bounding box center [886, 504] width 9 height 9
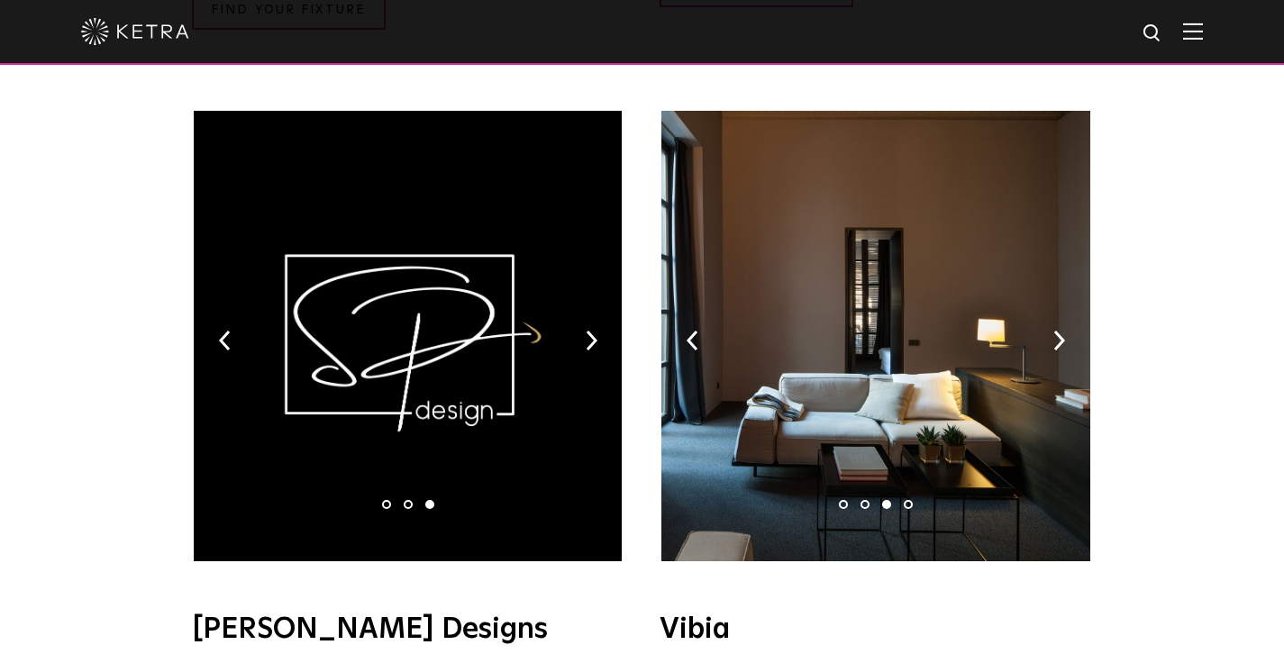
click at [910, 500] on li "4" at bounding box center [908, 504] width 9 height 9
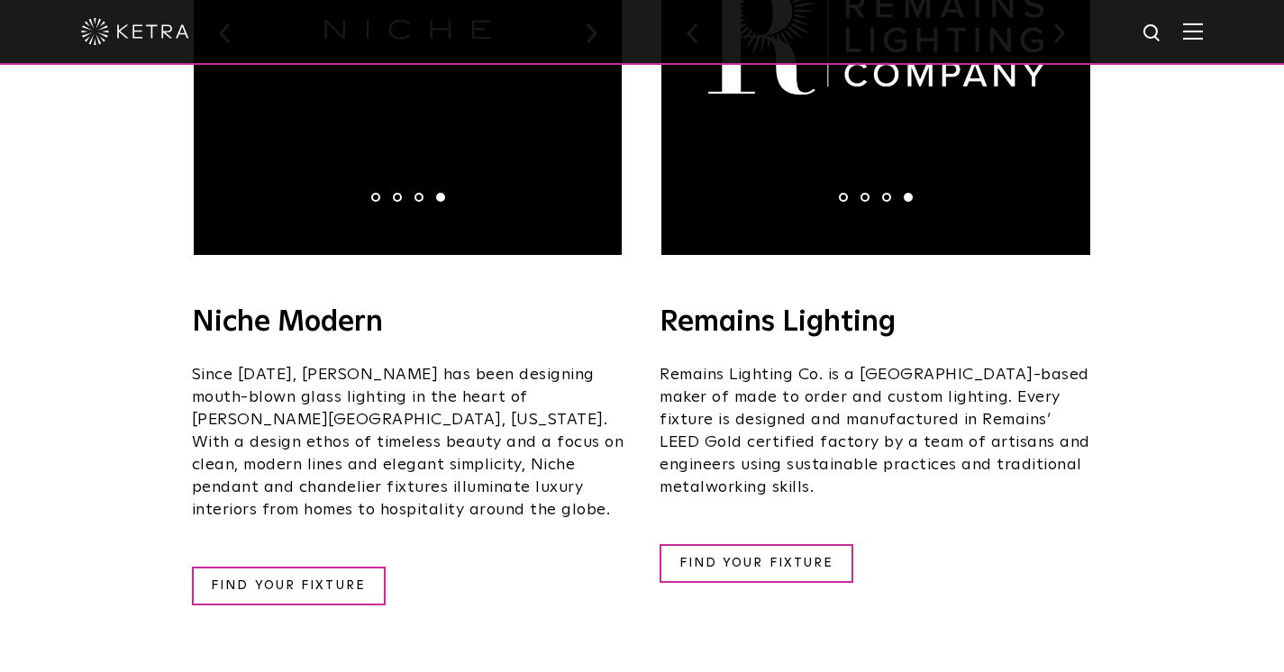
scroll to position [2310, 0]
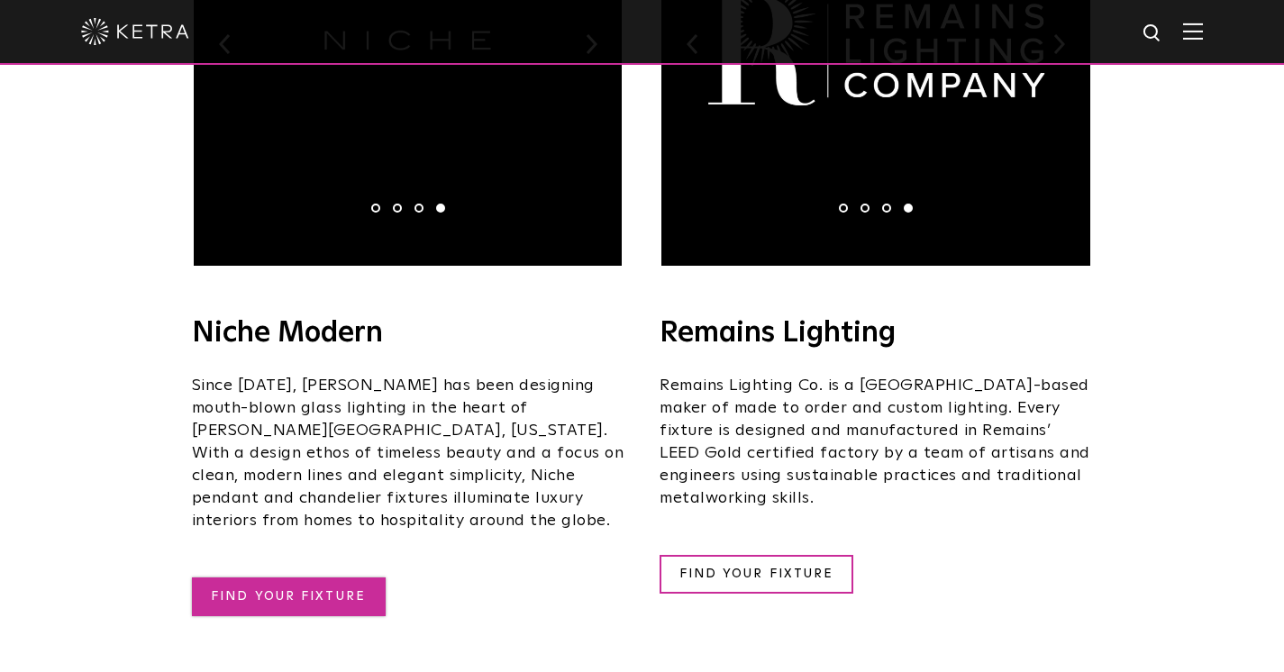
drag, startPoint x: 349, startPoint y: 504, endPoint x: 342, endPoint y: 525, distance: 22.5
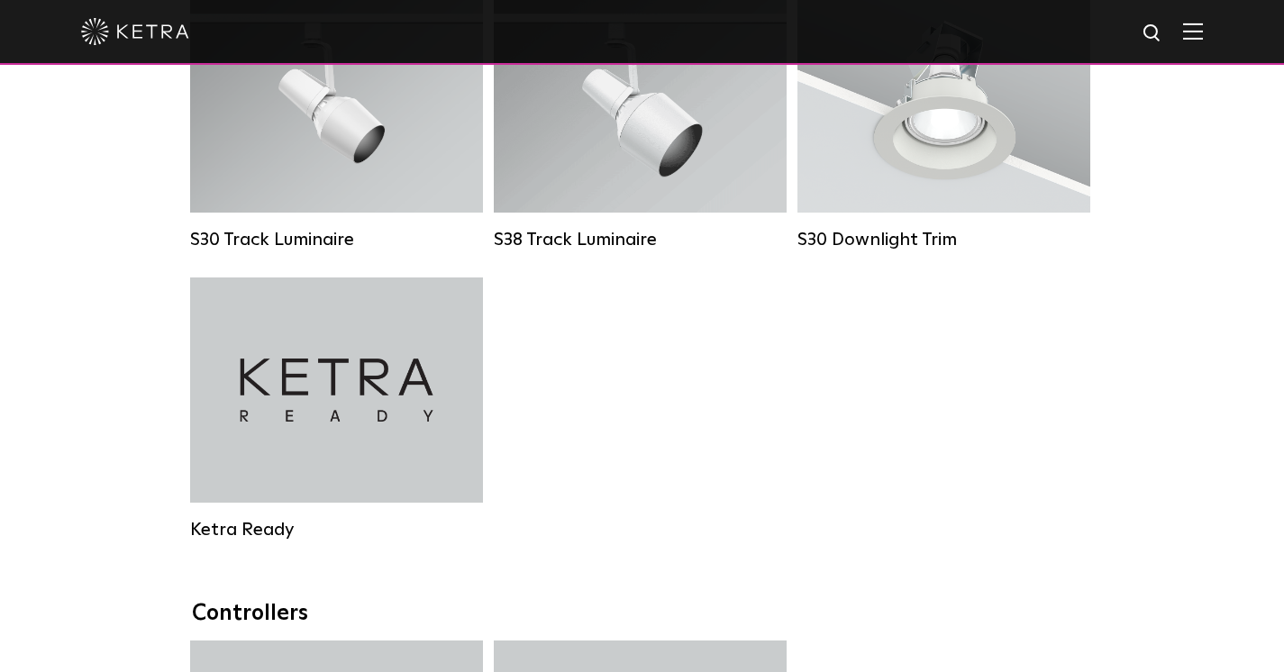
scroll to position [1467, 0]
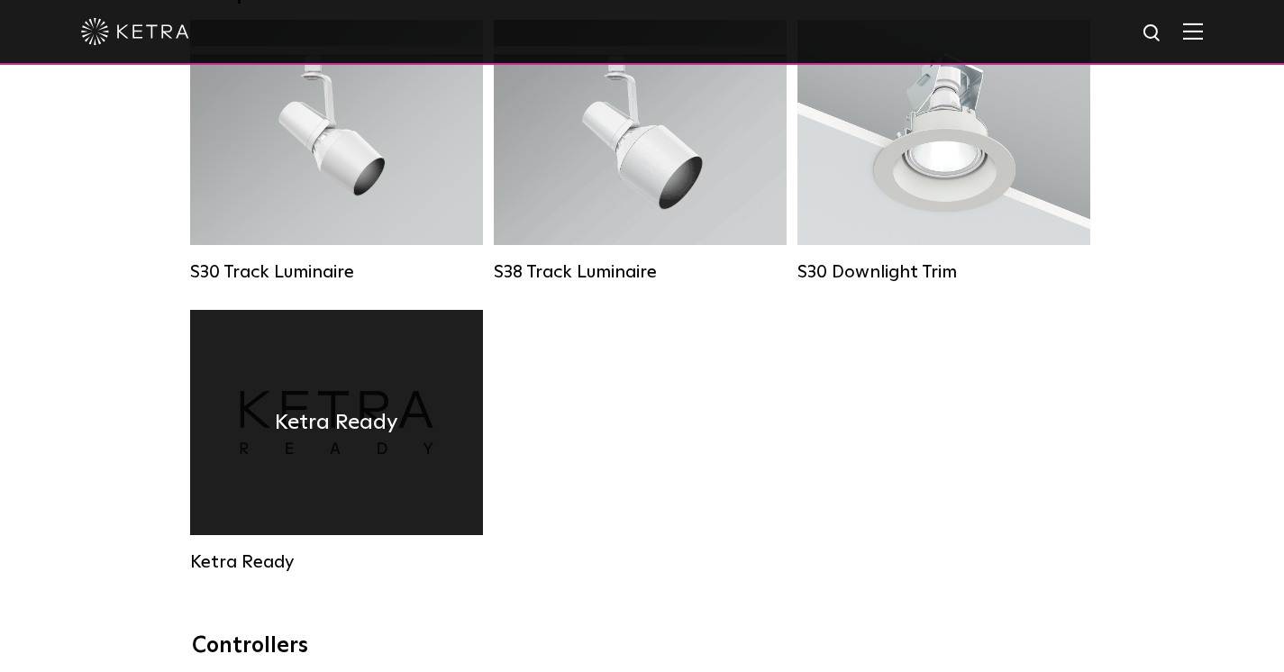
click at [301, 472] on div "Ketra Ready" at bounding box center [336, 422] width 293 height 225
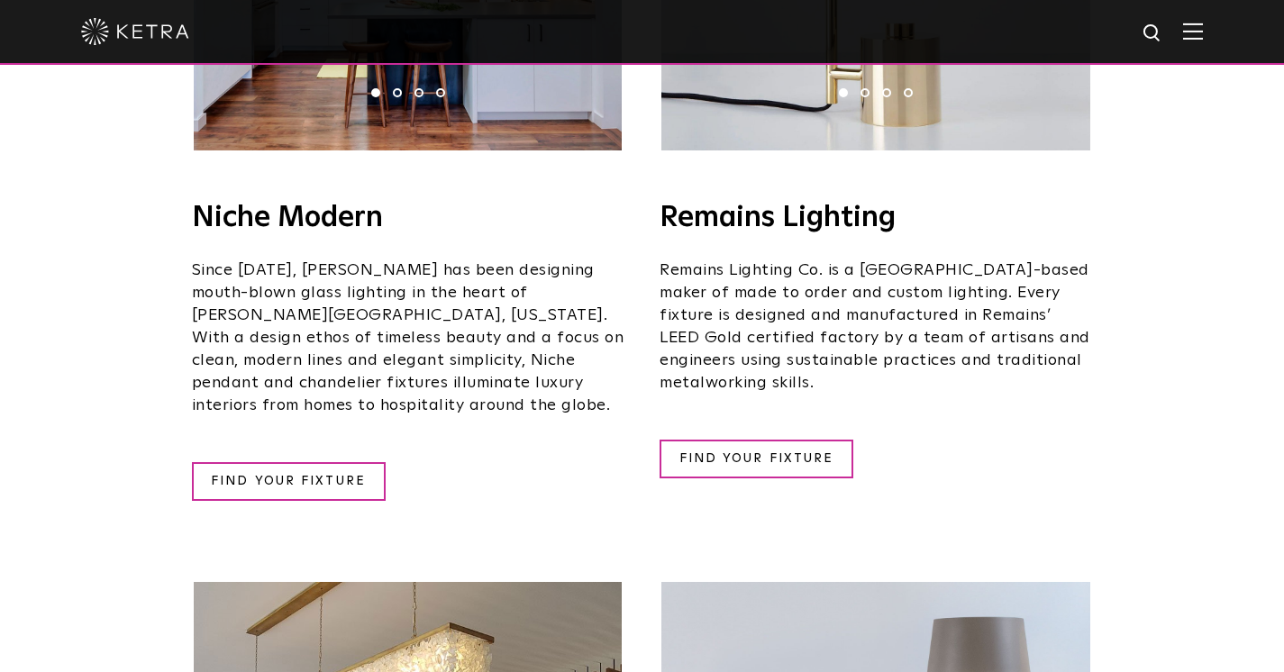
scroll to position [2426, 0]
click at [335, 461] on link "FIND YOUR FIXTURE" at bounding box center [289, 480] width 194 height 39
